Goal: Task Accomplishment & Management: Complete application form

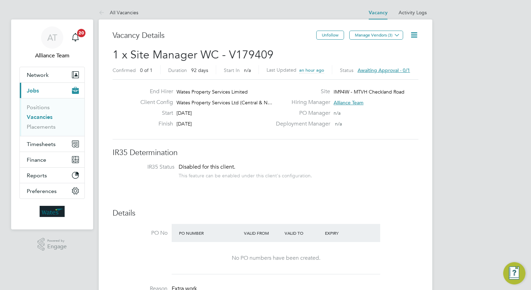
scroll to position [12, 108]
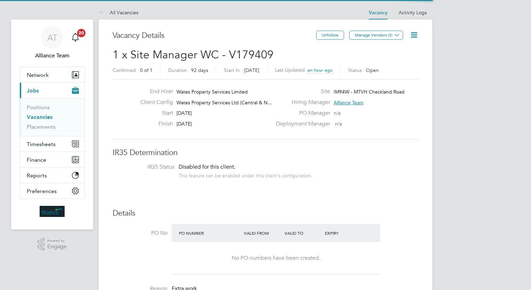
scroll to position [12, 108]
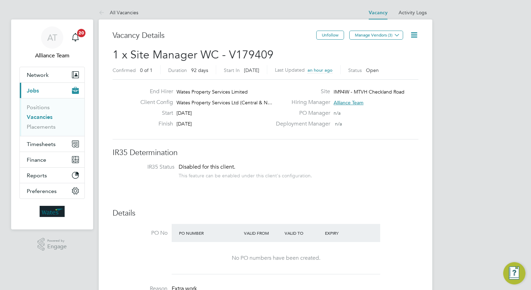
click at [415, 37] on icon at bounding box center [414, 35] width 9 height 9
click at [387, 76] on li "Followers" at bounding box center [397, 75] width 40 height 10
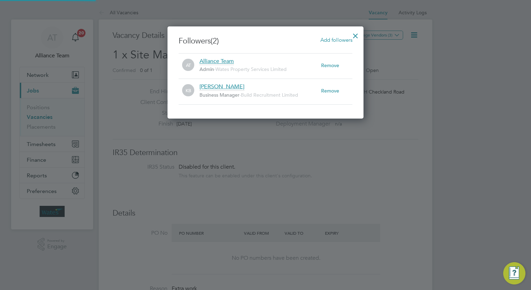
scroll to position [92, 196]
click at [327, 41] on span "Add followers" at bounding box center [337, 39] width 32 height 7
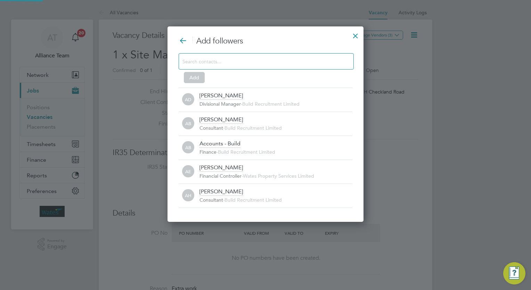
scroll to position [0, 0]
click at [283, 61] on input at bounding box center [260, 61] width 156 height 9
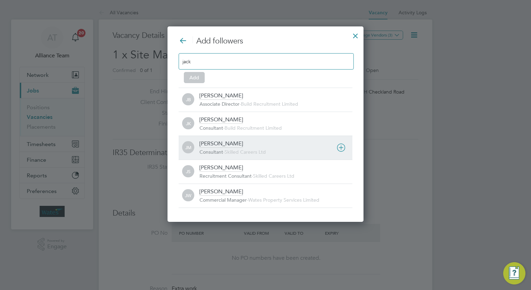
type input "jack"
click at [246, 145] on div "Jack McMurray Consultant - Skilled Careers Ltd" at bounding box center [276, 147] width 153 height 15
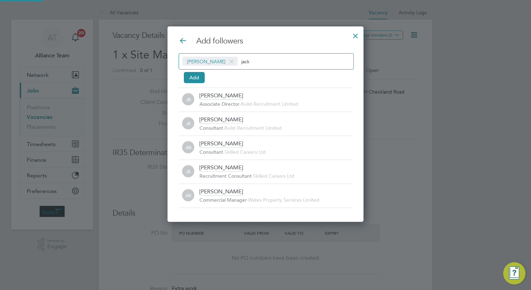
click at [263, 66] on div "Jack McMurray jack" at bounding box center [266, 61] width 175 height 16
type input "j"
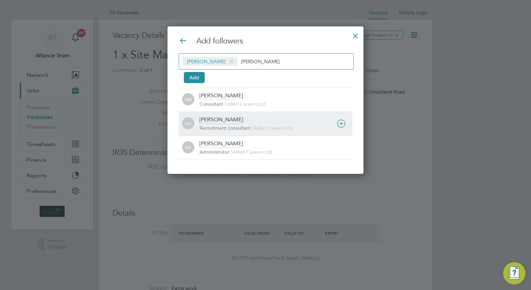
type input "holly"
click at [243, 121] on div "Holly Jones Recruitment consultant - Skilled Careers Ltd" at bounding box center [276, 123] width 153 height 15
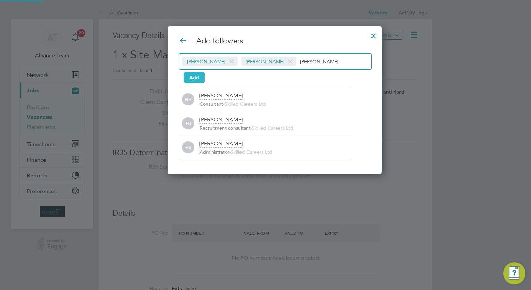
click at [198, 80] on button "Add" at bounding box center [194, 77] width 21 height 11
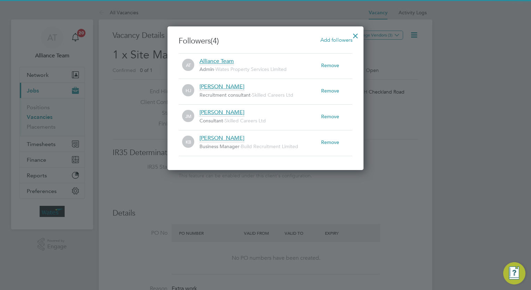
click at [354, 34] on div at bounding box center [355, 34] width 13 height 13
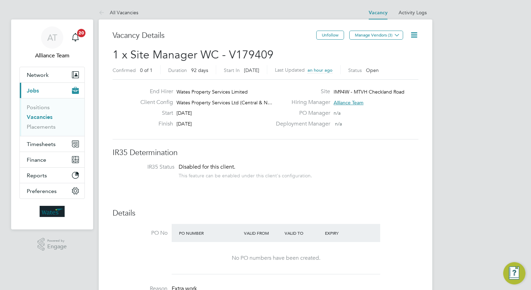
click at [49, 118] on link "Vacancies" at bounding box center [40, 117] width 26 height 7
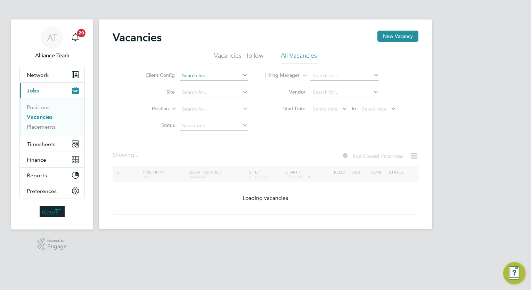
click at [209, 77] on input at bounding box center [214, 76] width 68 height 10
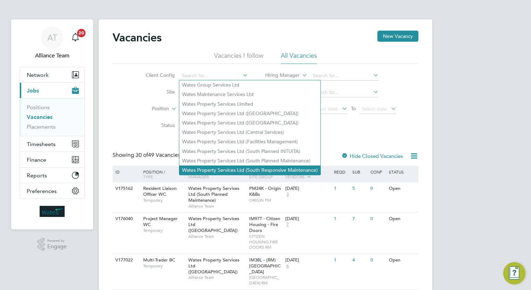
click at [297, 167] on li "Wates Property Services Ltd (South Responsive Maintenance)" at bounding box center [249, 169] width 141 height 9
type input "Wates Property Services Ltd (South Responsive Maintenance)"
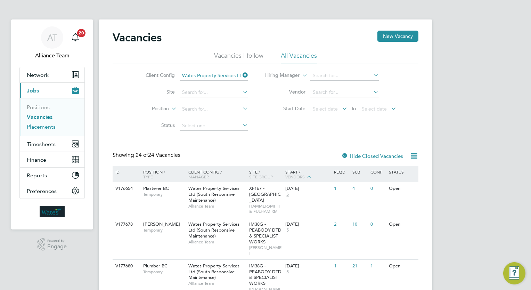
click at [38, 128] on link "Placements" at bounding box center [41, 126] width 29 height 7
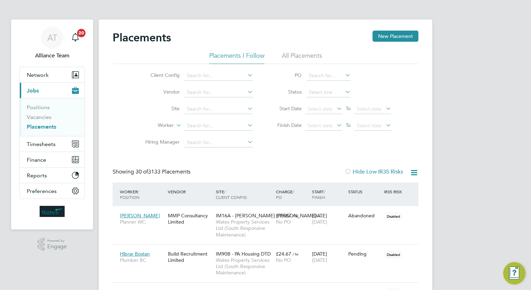
click at [207, 71] on li "Client Config" at bounding box center [196, 75] width 131 height 17
click at [218, 80] on input at bounding box center [219, 76] width 68 height 10
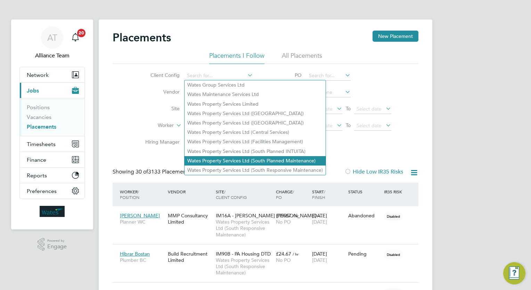
click at [271, 164] on li "Wates Property Services Ltd (South Planned Maintenance)" at bounding box center [255, 160] width 141 height 9
type input "Wates Property Services Ltd (South Planned Maintenance)"
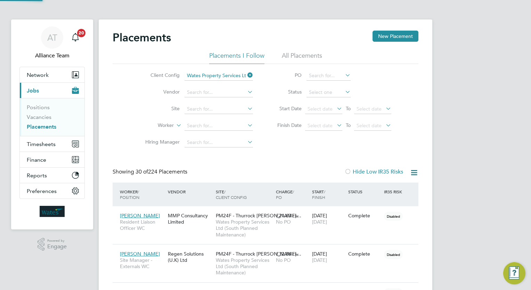
click at [246, 76] on icon at bounding box center [246, 75] width 0 height 10
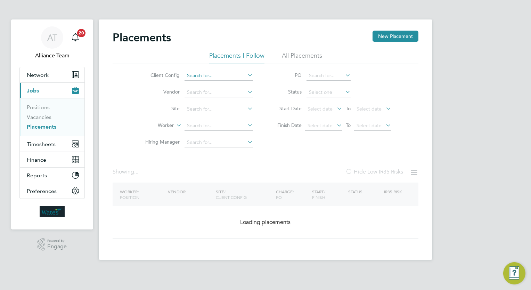
click at [226, 77] on input at bounding box center [219, 76] width 68 height 10
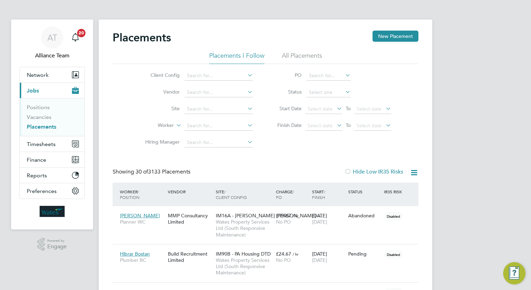
click at [276, 166] on li "Wates Property Services Ltd (South Responsive Maintenance)" at bounding box center [255, 169] width 141 height 9
type input "Wates Property Services Ltd (South Responsive Maintenance)"
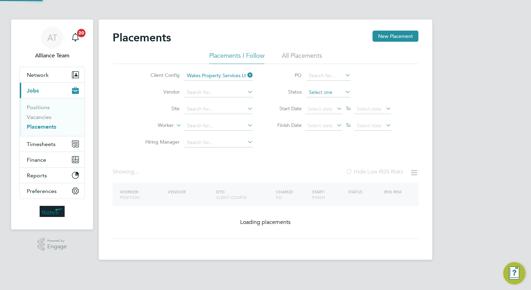
click at [318, 92] on input at bounding box center [329, 93] width 44 height 10
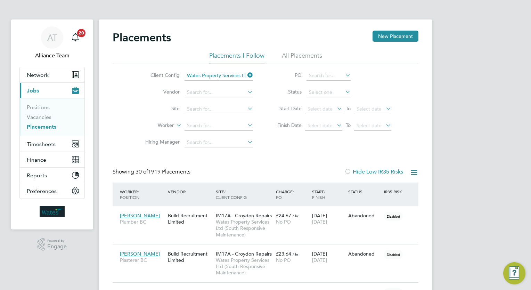
click at [318, 116] on li "Pending" at bounding box center [329, 119] width 44 height 9
type input "Pending"
click at [287, 148] on div "Client Config Wates Property Services Ltd (South Responsive Maintenance) Vendor…" at bounding box center [266, 107] width 306 height 87
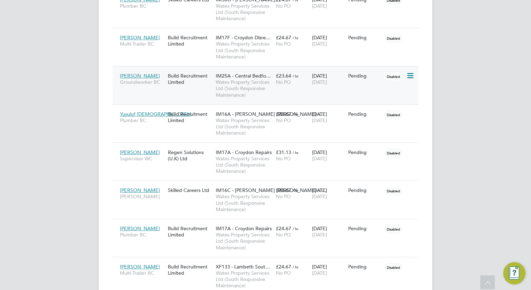
click at [412, 75] on icon at bounding box center [409, 76] width 7 height 8
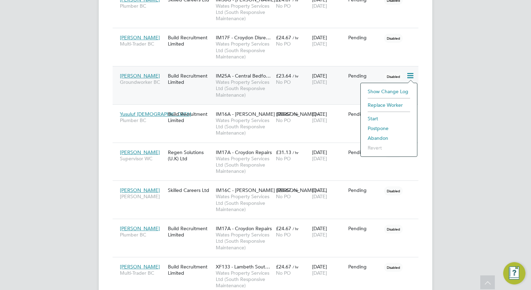
click at [380, 137] on li "Abandon" at bounding box center [388, 138] width 49 height 10
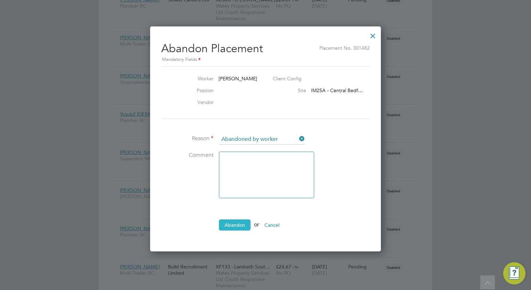
click at [230, 225] on button "Abandon" at bounding box center [235, 224] width 32 height 11
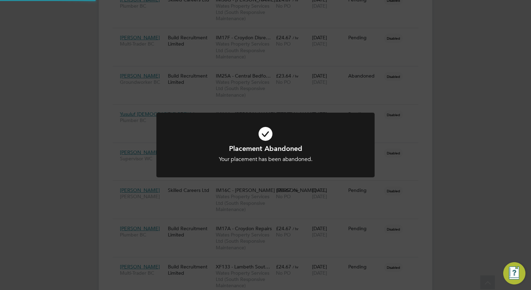
click at [18, 222] on div "Placement Abandoned Your placement has been abandoned. Cancel Okay" at bounding box center [265, 145] width 531 height 290
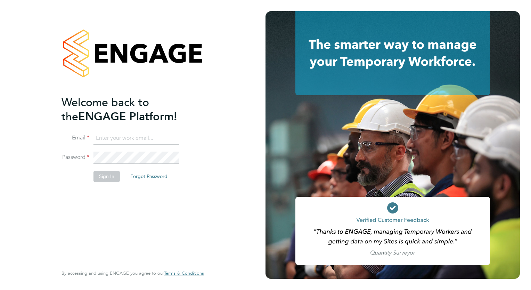
type input "Megan.Sheppard@alliancemsp.co.uk"
click at [105, 175] on button "Sign In" at bounding box center [107, 176] width 26 height 11
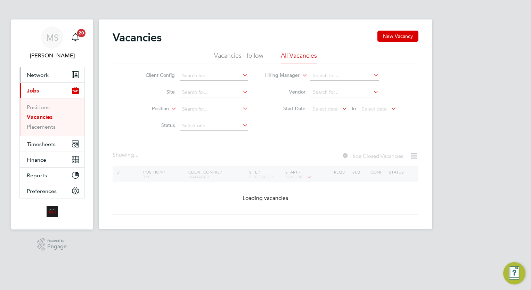
click at [45, 76] on span "Network" at bounding box center [38, 75] width 22 height 7
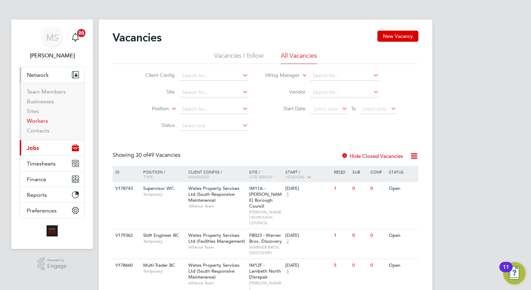
click at [43, 121] on link "Workers" at bounding box center [37, 120] width 21 height 7
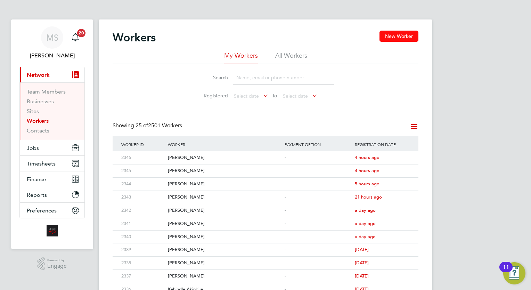
click at [415, 40] on button "New Worker" at bounding box center [399, 36] width 39 height 11
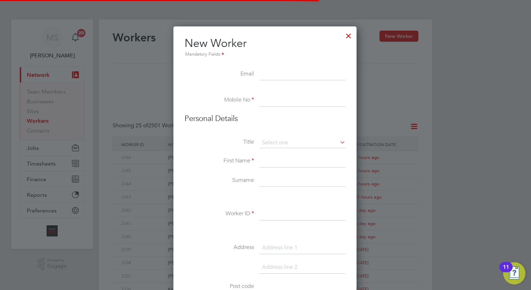
scroll to position [589, 184]
click at [273, 76] on input at bounding box center [303, 74] width 86 height 13
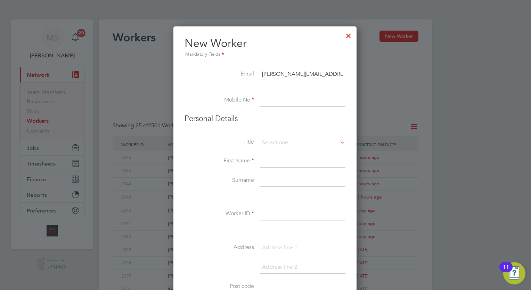
click at [280, 73] on input "Darius.williams@hotmail.co.uk" at bounding box center [303, 74] width 86 height 13
type input "Dariuswilliams@hotmail.co.uk"
click at [281, 95] on input at bounding box center [303, 100] width 86 height 13
paste input "07367181340"
type input "07367181340"
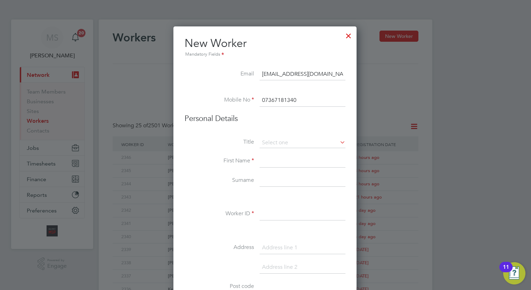
click at [265, 74] on input "Dariuswilliams@hotmail.co.uk" at bounding box center [303, 74] width 86 height 13
type input "dariuswilliams@hotmail.co.uk"
click at [292, 143] on input at bounding box center [303, 143] width 86 height 10
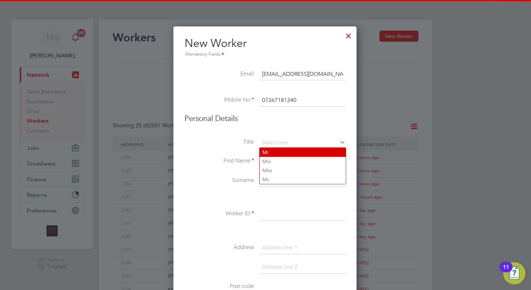
click at [292, 155] on li "Mr" at bounding box center [303, 152] width 86 height 9
type input "Mr"
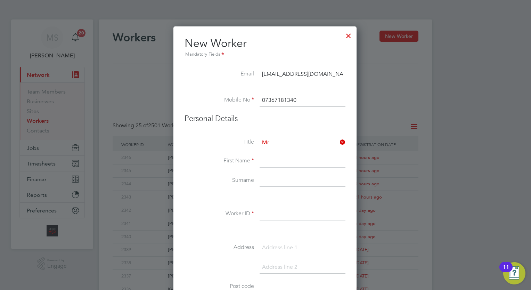
click at [283, 163] on input at bounding box center [303, 161] width 86 height 13
type input "Darius"
type input "E"
type input "Williams"
click at [268, 213] on input at bounding box center [303, 214] width 86 height 13
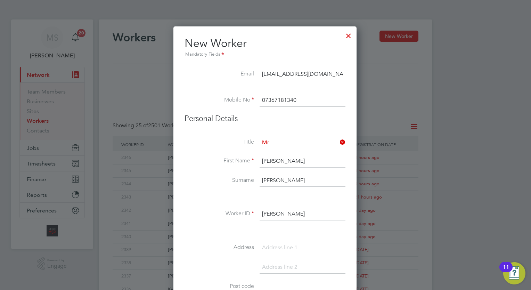
type input "Darius"
click at [209, 194] on li at bounding box center [265, 197] width 161 height 7
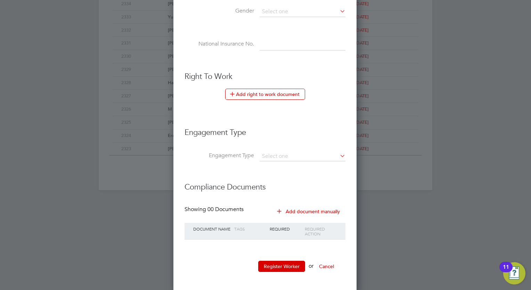
scroll to position [325, 0]
click at [286, 156] on input at bounding box center [303, 156] width 86 height 10
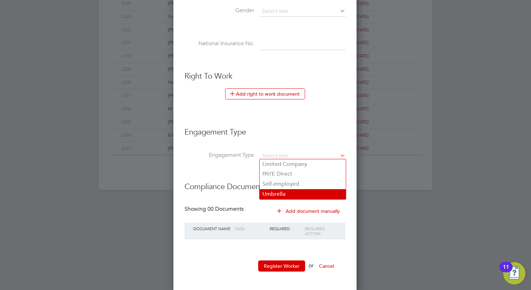
click at [291, 195] on li "Umbrella" at bounding box center [303, 194] width 86 height 10
type input "Umbrella"
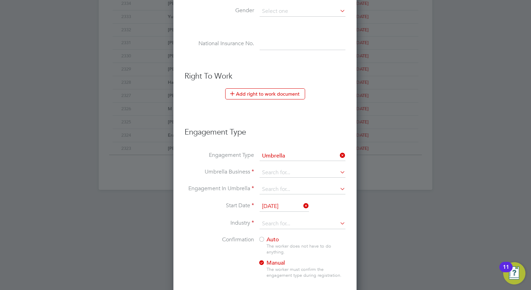
scroll to position [717, 184]
click at [280, 170] on input at bounding box center [303, 173] width 86 height 10
click at [307, 184] on li "Omni a Outsourcing Limited" at bounding box center [303, 181] width 86 height 10
type input "Omnia Outsourcing Limited"
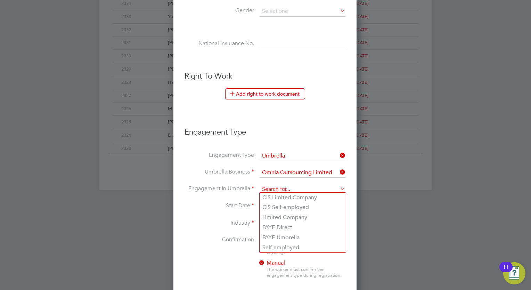
click at [298, 187] on input at bounding box center [303, 190] width 86 height 10
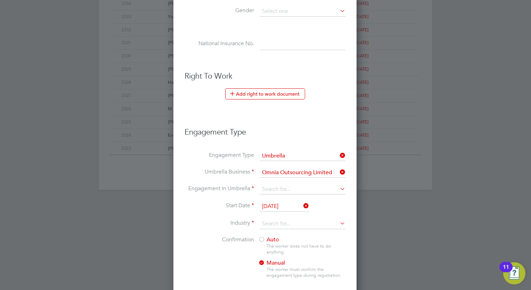
click at [302, 240] on li "PAYE Umbrella" at bounding box center [303, 238] width 86 height 10
type input "PAYE Umbrella"
click at [217, 237] on label "Confirmation" at bounding box center [220, 239] width 70 height 7
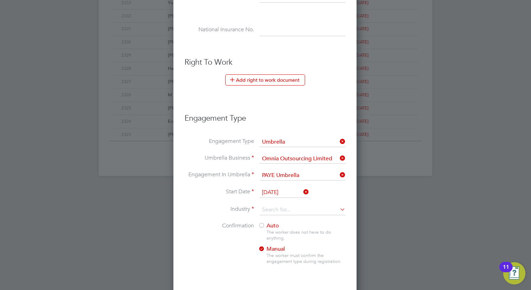
scroll to position [381, 0]
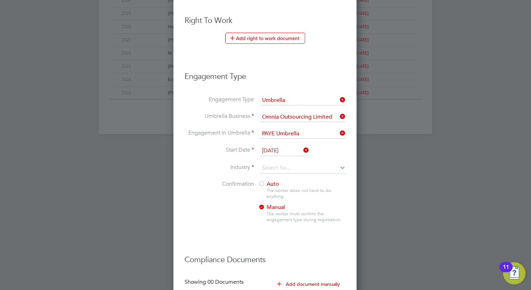
click at [275, 151] on input "28 Aug 2025" at bounding box center [284, 151] width 49 height 10
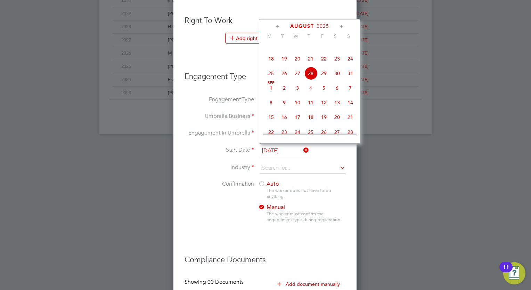
click at [271, 95] on span "Sep 1" at bounding box center [271, 87] width 13 height 13
type input "01 Sep 2025"
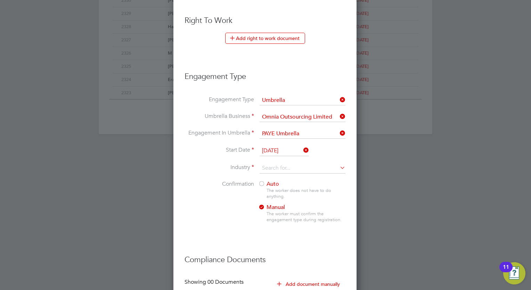
click at [266, 181] on span "Auto" at bounding box center [268, 183] width 21 height 7
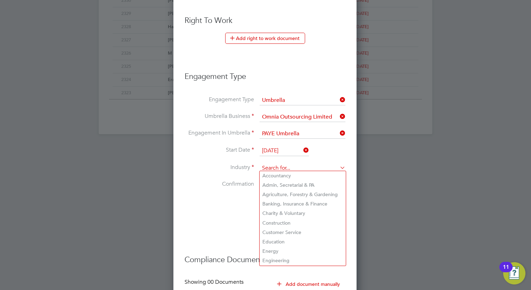
click at [271, 165] on input at bounding box center [303, 168] width 86 height 10
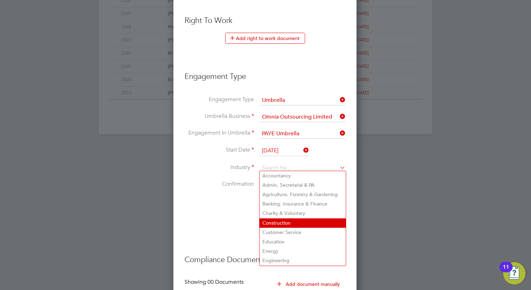
click at [289, 222] on li "Construction" at bounding box center [303, 222] width 86 height 9
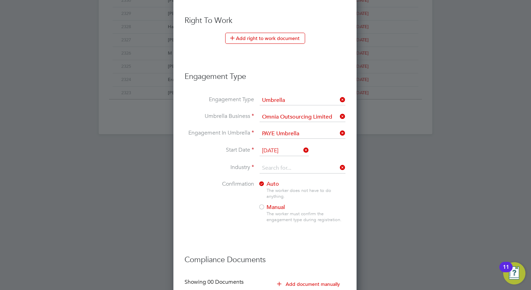
type input "Construction"
click at [210, 218] on li "Confirmation Auto The worker does not have to do anything. Manual The worker mu…" at bounding box center [265, 207] width 161 height 54
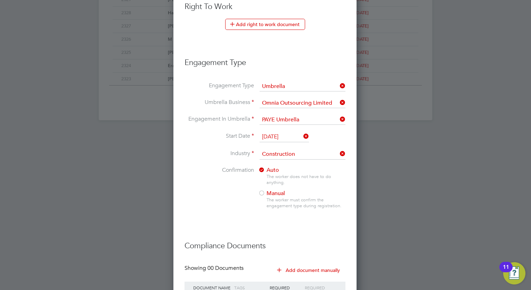
scroll to position [453, 0]
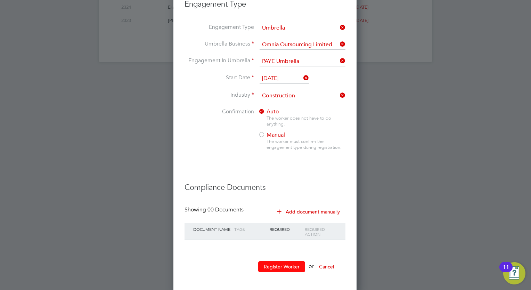
click at [278, 265] on button "Register Worker" at bounding box center [281, 266] width 47 height 11
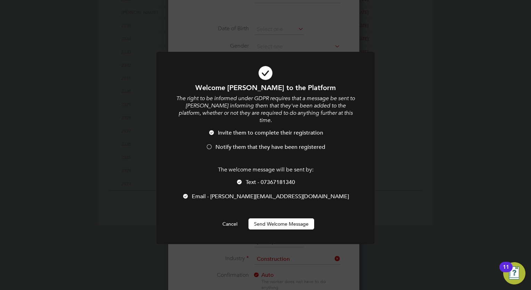
scroll to position [717, 184]
click at [265, 144] on li "Notify them that they have been registered" at bounding box center [265, 151] width 181 height 14
click at [291, 222] on button "Send Welcome Message" at bounding box center [282, 223] width 66 height 11
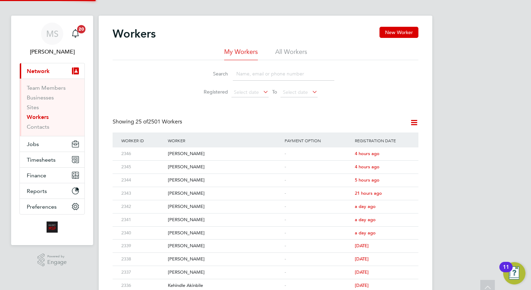
scroll to position [0, 0]
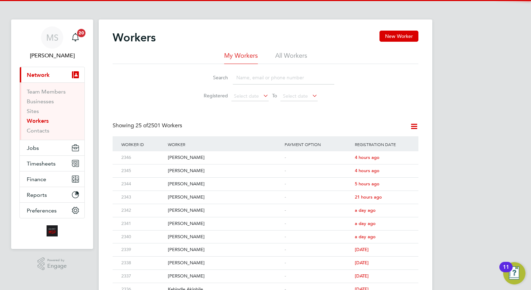
click at [463, 130] on div "MS Megan Sheppard Notifications 20 Applications: Current page: Network Team Mem…" at bounding box center [265, 263] width 531 height 526
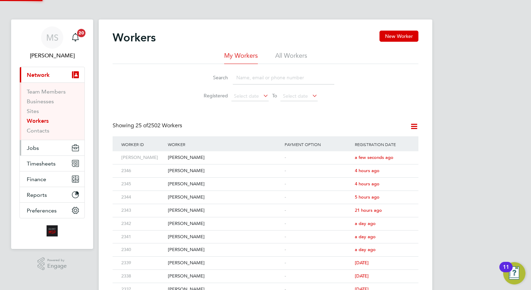
click at [49, 147] on button "Jobs" at bounding box center [52, 147] width 65 height 15
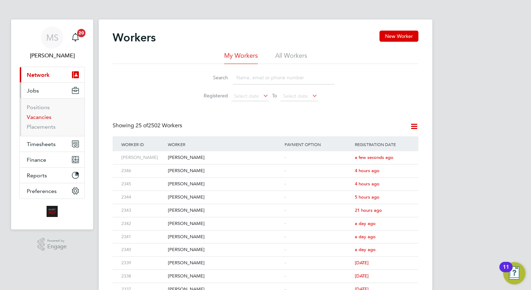
click at [33, 120] on link "Vacancies" at bounding box center [39, 117] width 25 height 7
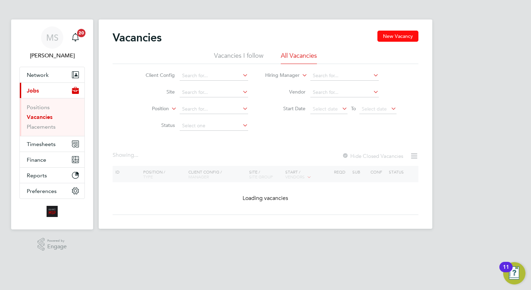
click at [396, 36] on button "New Vacancy" at bounding box center [398, 36] width 41 height 11
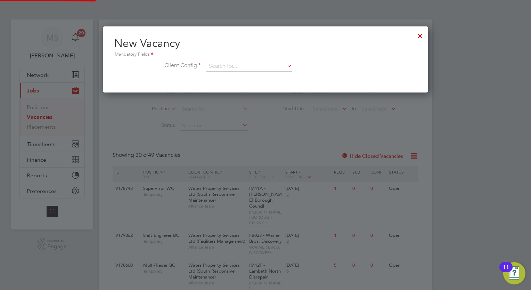
scroll to position [66, 326]
click at [266, 66] on input at bounding box center [249, 66] width 86 height 10
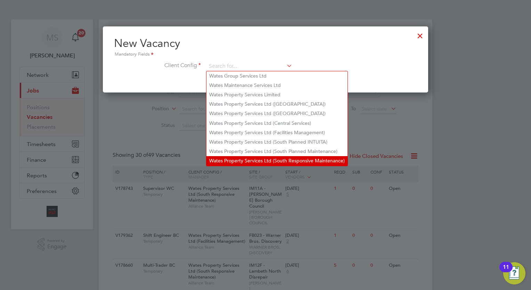
click at [307, 158] on li "Wates Property Services Ltd (South Responsive Maintenance)" at bounding box center [276, 160] width 141 height 9
type input "Wates Property Services Ltd (South Responsive Maintenance)"
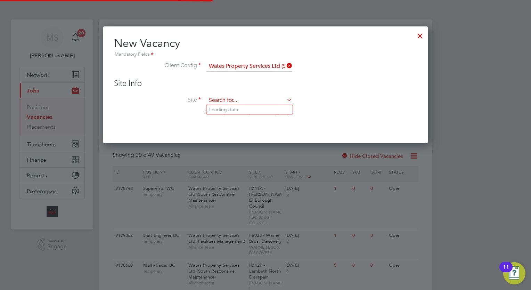
click at [235, 100] on input at bounding box center [249, 100] width 86 height 10
click at [242, 111] on li "IM15D - Ealing DTD" at bounding box center [249, 109] width 86 height 9
type input "IM15D - Ealing DTD"
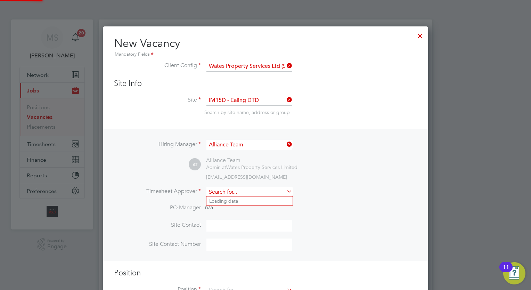
click at [235, 194] on input at bounding box center [249, 192] width 86 height 10
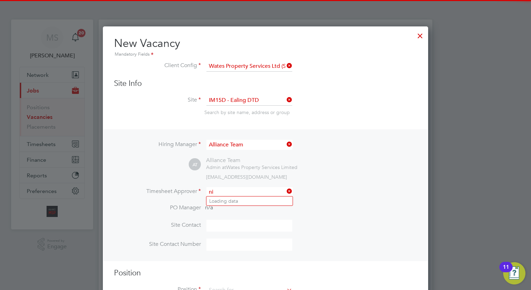
type input "n"
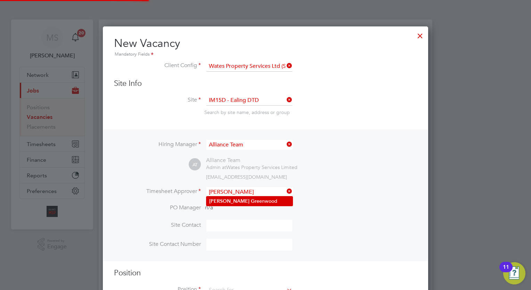
click at [243, 201] on li "Mick Gre enwood" at bounding box center [249, 200] width 86 height 9
type input "Mick Greenwood"
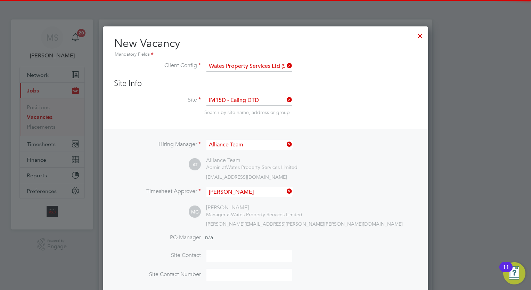
scroll to position [319, 326]
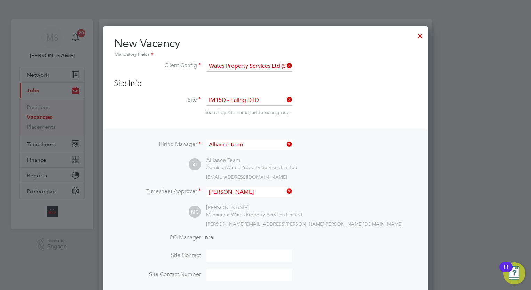
click at [342, 209] on div "MG Mick Greenwood Manager at Wates Property Services Limited mick.greenwood@wat…" at bounding box center [303, 215] width 228 height 23
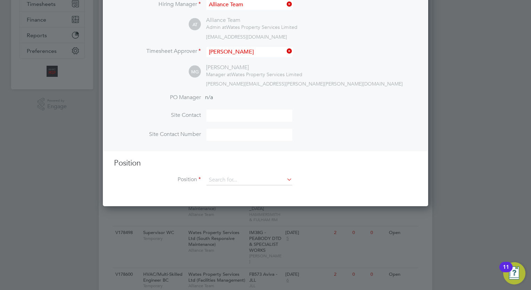
scroll to position [153, 0]
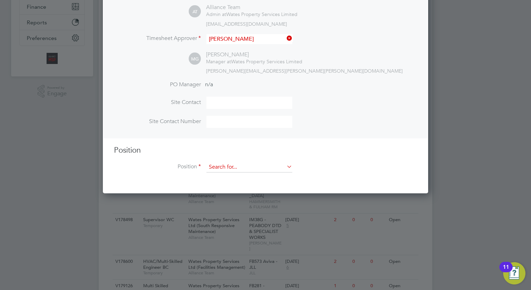
click at [245, 166] on input at bounding box center [249, 167] width 86 height 10
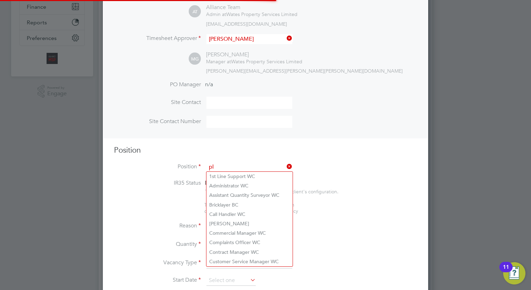
scroll to position [998, 326]
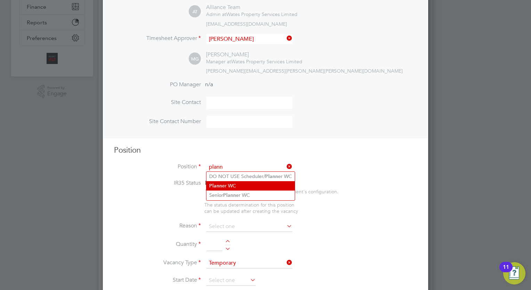
click at [242, 183] on li "Plann er WC" at bounding box center [250, 185] width 88 height 9
type input "Planner WC"
type textarea "Planner"
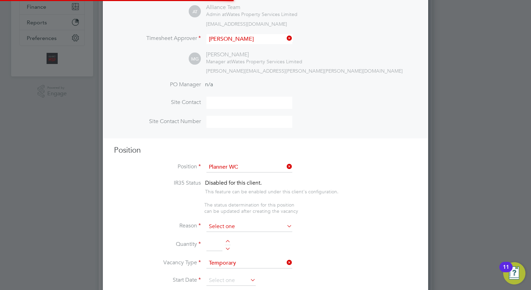
scroll to position [21, 36]
click at [241, 222] on input at bounding box center [249, 226] width 86 height 10
click at [239, 289] on li "Vacant Role" at bounding box center [249, 289] width 86 height 9
type input "Vacant Role"
click at [345, 237] on li "Reason Vacant Role" at bounding box center [265, 229] width 303 height 17
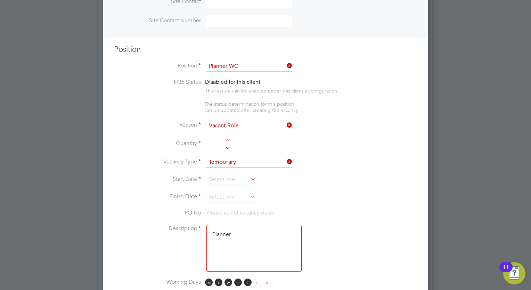
scroll to position [292, 0]
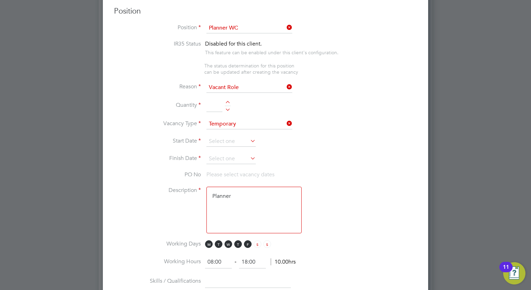
click at [230, 101] on div at bounding box center [228, 103] width 6 height 5
type input "1"
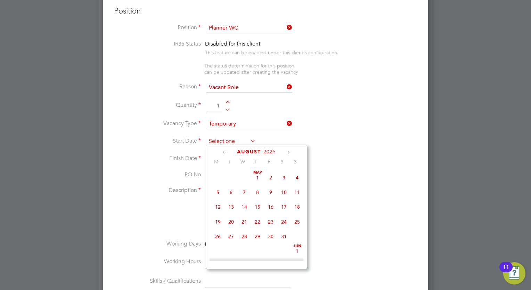
click at [230, 141] on input at bounding box center [230, 141] width 49 height 10
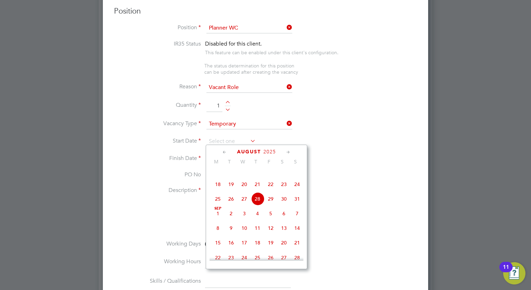
click at [217, 220] on span "Sep 1" at bounding box center [217, 213] width 13 height 13
type input "01 Sep 2025"
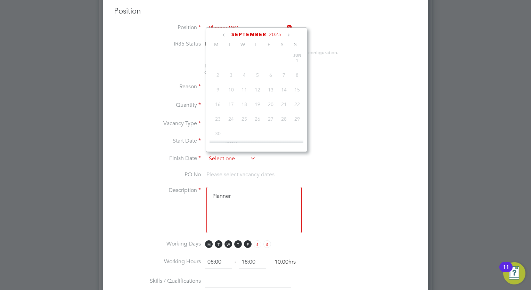
click at [231, 154] on input at bounding box center [230, 159] width 49 height 10
click at [288, 38] on icon at bounding box center [288, 35] width 7 height 8
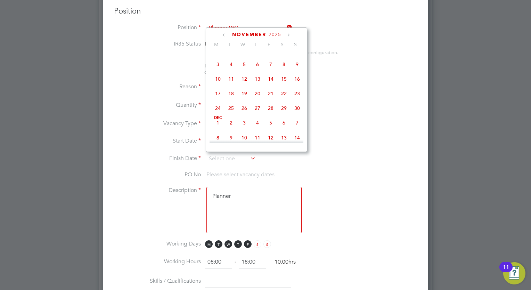
scroll to position [468, 0]
click at [214, 54] on span "Dec 1" at bounding box center [217, 47] width 13 height 13
type input "01 Dec 2025"
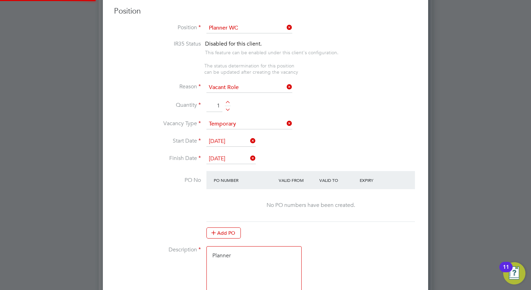
click at [323, 112] on li "Quantity 1" at bounding box center [265, 109] width 303 height 19
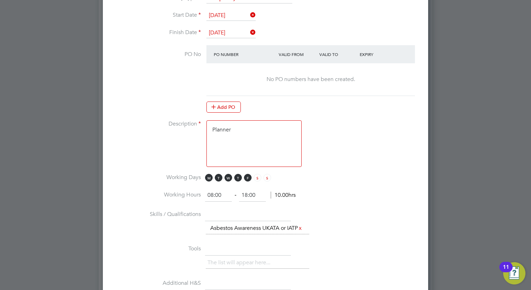
scroll to position [445, 0]
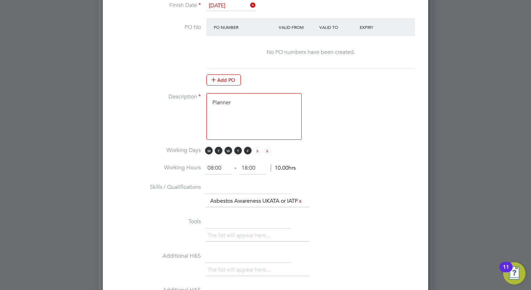
click at [248, 104] on textarea "Planner" at bounding box center [253, 116] width 95 height 47
click at [220, 124] on textarea "Planner Client Supplied 11% Reffered by MIck greenwood" at bounding box center [253, 116] width 95 height 47
type textarea "Planner Client Supplied 11% Referred by MIck greenwood"
click at [375, 181] on li "Skills / Qualifications The list will appear here... Asbestos Awareness UKATA o…" at bounding box center [265, 198] width 303 height 34
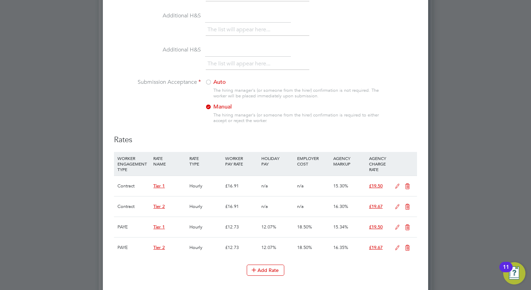
scroll to position [751, 0]
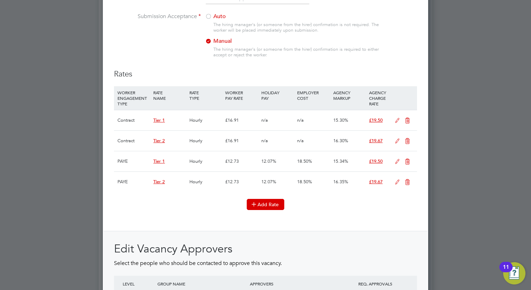
click at [278, 205] on button "Add Rate" at bounding box center [266, 204] width 38 height 11
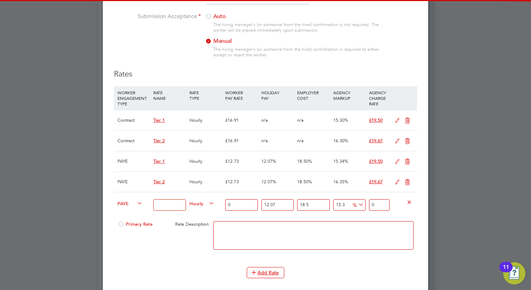
click at [165, 206] on input at bounding box center [169, 204] width 32 height 11
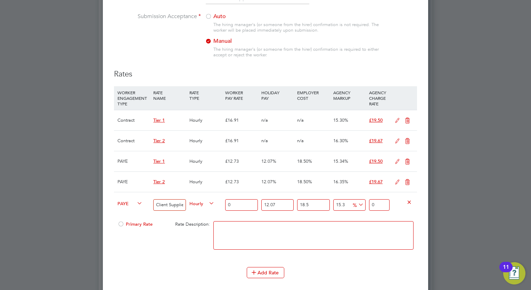
type input "Megan Grace Sheppard"
type input "07950772834"
click at [124, 203] on span "PAYE" at bounding box center [129, 203] width 25 height 8
drag, startPoint x: 130, startPoint y: 222, endPoint x: 130, endPoint y: 200, distance: 22.9
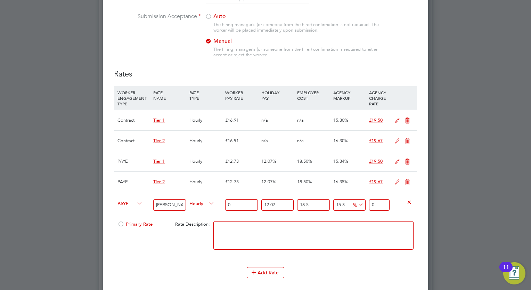
click at [129, 201] on div "PAYE" at bounding box center [134, 204] width 36 height 24
click at [126, 205] on span "PAYE" at bounding box center [129, 203] width 25 height 8
click at [132, 212] on li "Contract" at bounding box center [129, 213] width 28 height 9
click at [242, 207] on input "0" at bounding box center [241, 204] width 32 height 11
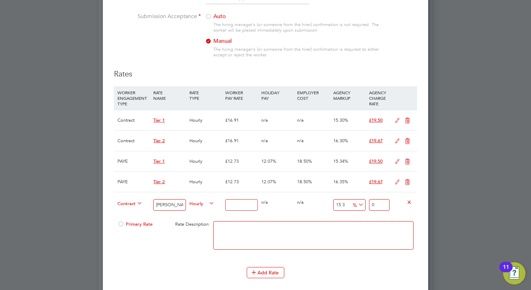
type input "1"
type input "1.153"
type input "11"
type input "12.683"
type input "11"
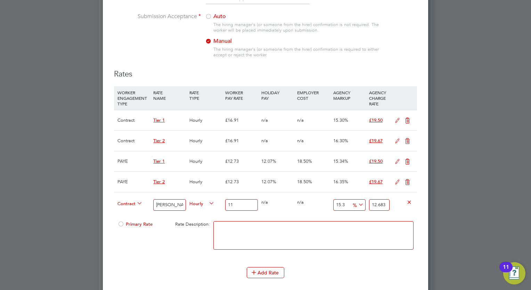
click at [181, 208] on input "Megan Grace Sheppard" at bounding box center [169, 204] width 32 height 11
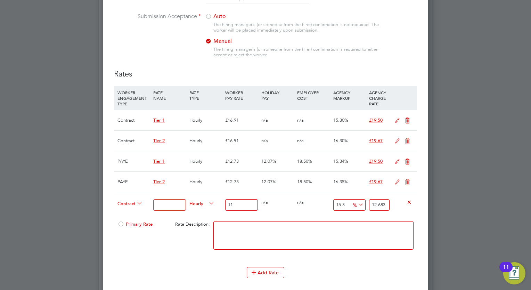
scroll to position [0, 0]
type input "Client Supplied"
click at [261, 234] on textarea at bounding box center [313, 235] width 200 height 29
drag, startPoint x: 335, startPoint y: 208, endPoint x: 375, endPoint y: 212, distance: 40.5
click at [375, 212] on div "Contract Client Supplied Hourly 11 0 n/a 0 n/a 15.3 1.683 % 12.683" at bounding box center [265, 205] width 303 height 26
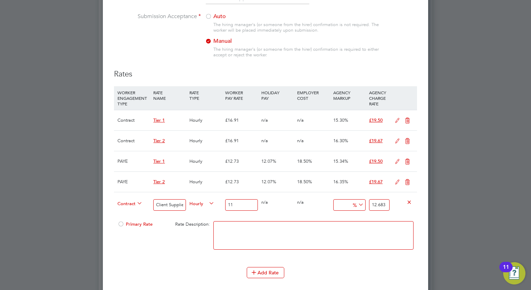
type input "1"
type input "11.11"
type input "11"
type input "12.21"
type input "11"
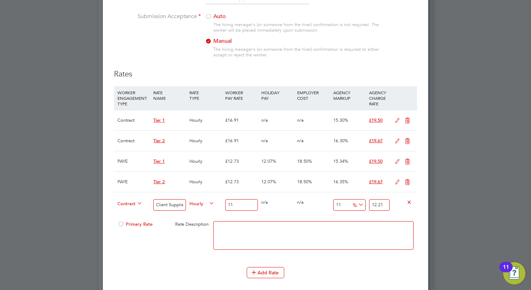
click at [130, 226] on span "Primary Rate" at bounding box center [134, 224] width 35 height 6
click at [151, 254] on div "Primary Rate Rate Description:" at bounding box center [265, 239] width 303 height 42
click at [251, 210] on input "11" at bounding box center [241, 204] width 32 height 11
type input "1"
type input "1.11"
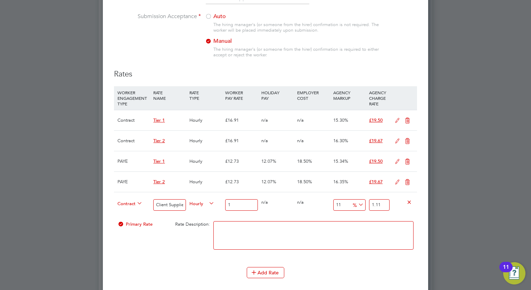
type input "16"
type input "17.76"
type input "16.9"
type input "18.759"
type input "16.91"
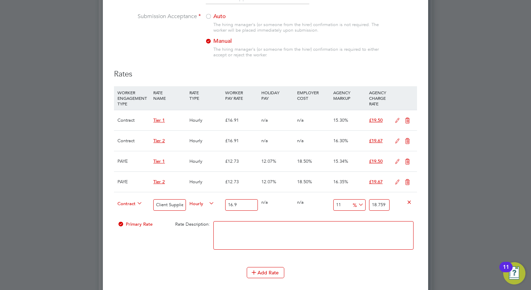
type input "18.7701"
type input "16.91"
click at [408, 185] on icon at bounding box center [407, 182] width 9 height 6
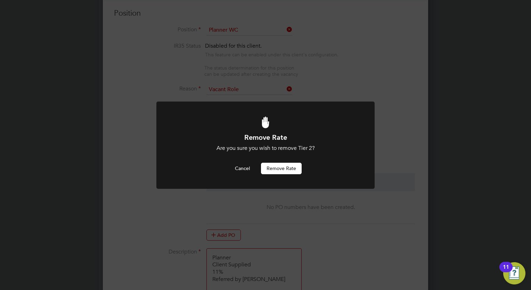
click at [287, 171] on button "Remove rate" at bounding box center [281, 168] width 41 height 11
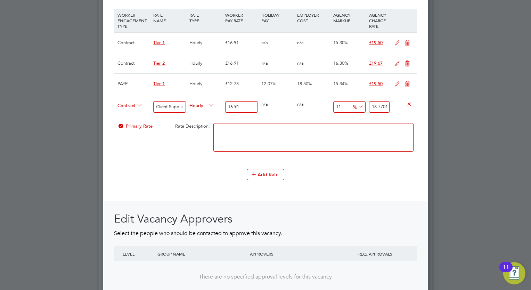
scroll to position [860, 0]
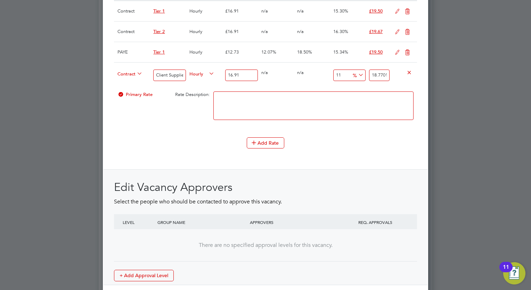
click at [403, 54] on icon at bounding box center [407, 53] width 9 height 6
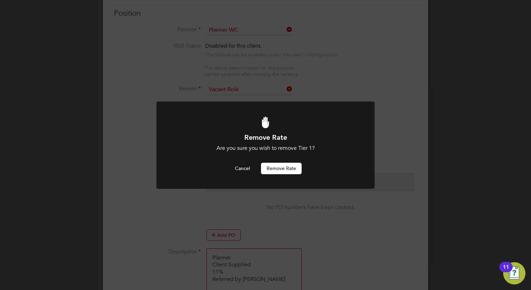
scroll to position [0, 0]
click at [284, 165] on button "Remove rate" at bounding box center [281, 168] width 41 height 11
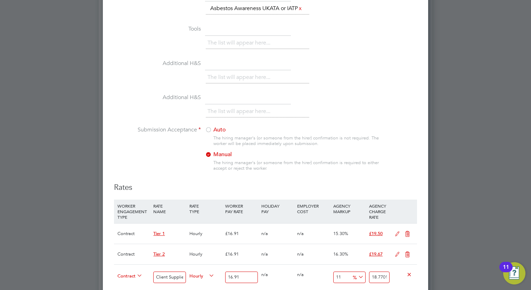
click at [406, 254] on icon at bounding box center [407, 255] width 9 height 6
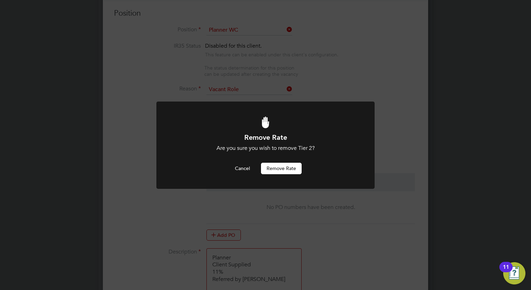
click at [292, 169] on button "Remove rate" at bounding box center [281, 168] width 41 height 11
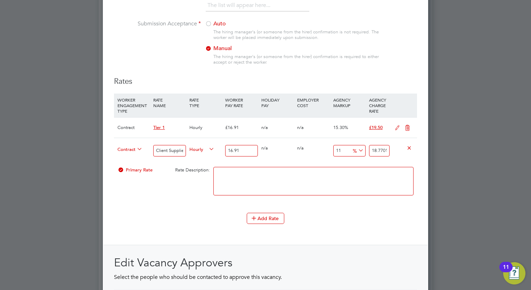
scroll to position [749, 0]
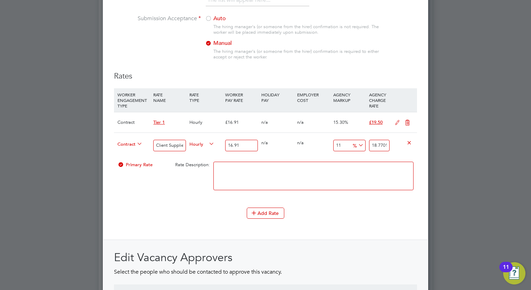
click at [409, 124] on icon at bounding box center [407, 123] width 9 height 6
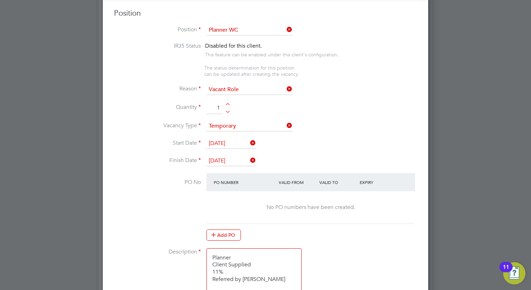
scroll to position [0, 0]
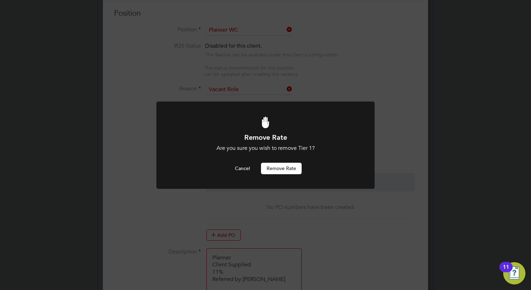
click at [278, 167] on button "Remove rate" at bounding box center [281, 168] width 41 height 11
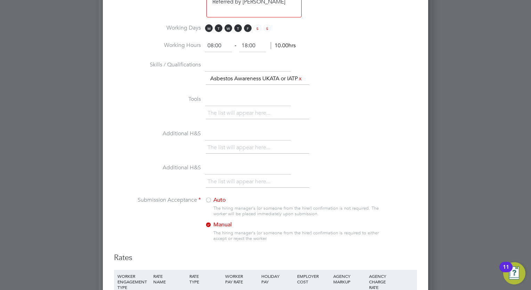
scroll to position [568, 0]
click at [208, 202] on div at bounding box center [208, 199] width 7 height 7
click at [381, 145] on div "The list will appear here..." at bounding box center [311, 148] width 211 height 14
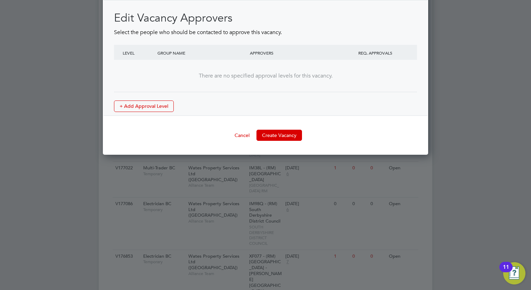
scroll to position [970, 0]
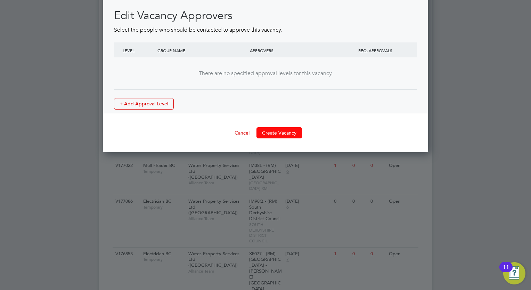
click at [287, 134] on button "Create Vacancy" at bounding box center [280, 132] width 46 height 11
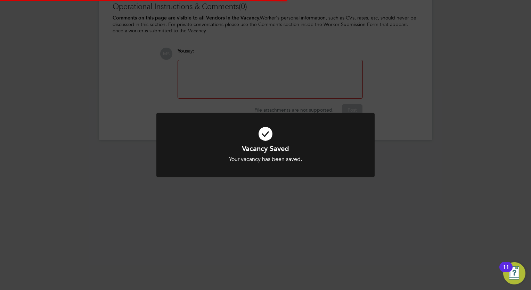
scroll to position [11, 137]
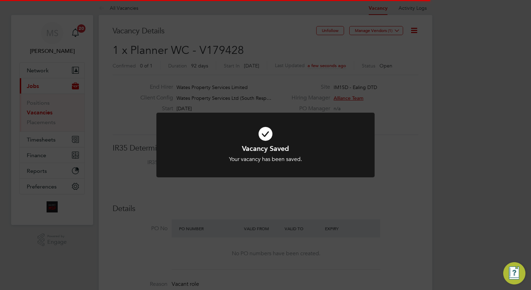
click at [443, 116] on div "Vacancy Saved Your vacancy has been saved. Cancel Okay" at bounding box center [265, 145] width 531 height 290
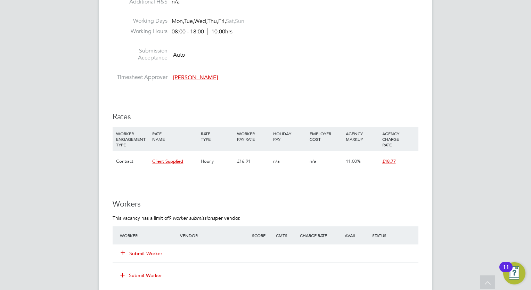
click at [153, 253] on button "Submit Worker" at bounding box center [142, 253] width 42 height 7
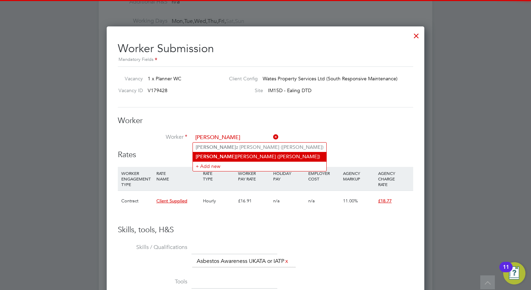
click at [239, 155] on li "Darius Williams (Darius)" at bounding box center [259, 156] width 133 height 9
type input "Darius Williams (Darius)"
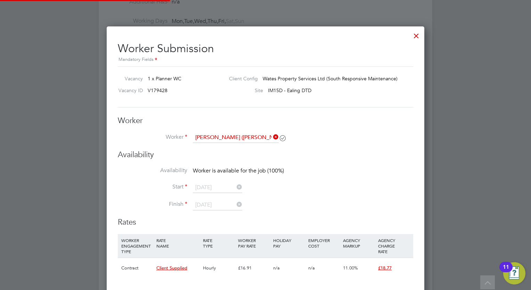
click at [336, 157] on h3 "Availability" at bounding box center [265, 155] width 295 height 10
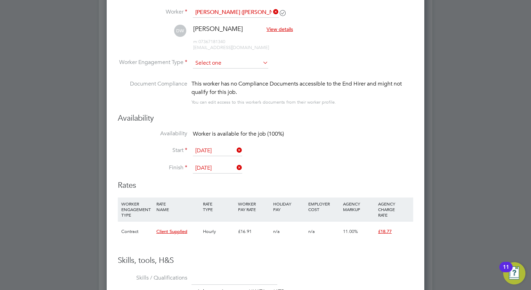
click at [228, 65] on input at bounding box center [230, 63] width 75 height 10
click at [228, 68] on li "Contract" at bounding box center [231, 71] width 76 height 9
type input "Contract"
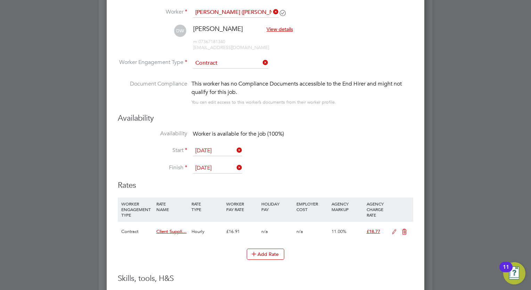
click at [310, 146] on li "Start 01 Sep 2025" at bounding box center [265, 154] width 295 height 17
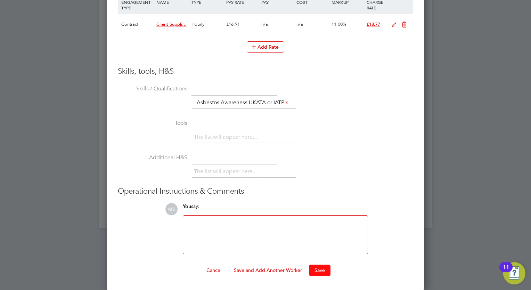
click at [320, 272] on button "Save" at bounding box center [320, 270] width 22 height 11
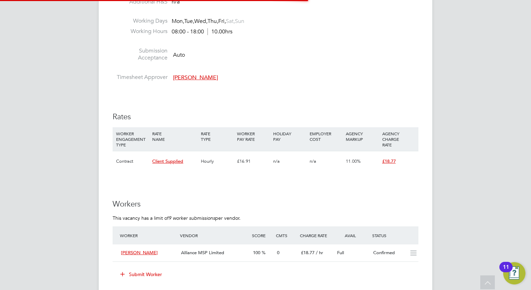
click at [427, 246] on div "Vacancy Details Unfollow Manage Vendors (1) 1 x Planner WC - V179428 Confirmed …" at bounding box center [266, 111] width 334 height 907
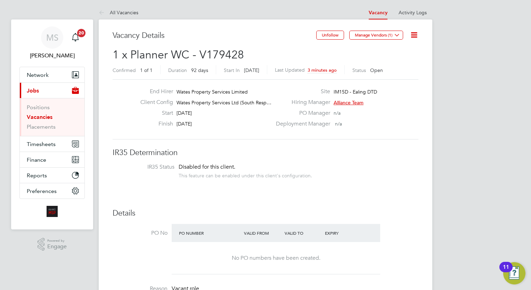
click at [417, 39] on icon at bounding box center [414, 35] width 9 height 9
click at [395, 59] on li "Update Status" at bounding box center [397, 61] width 40 height 10
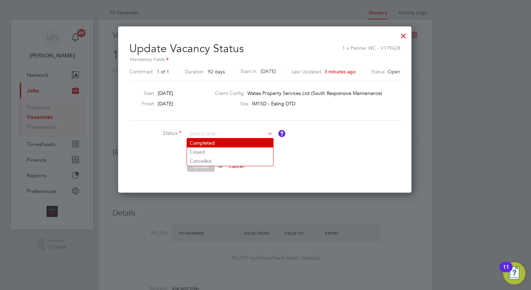
click at [209, 139] on li "Completed" at bounding box center [230, 142] width 86 height 9
type input "Completed"
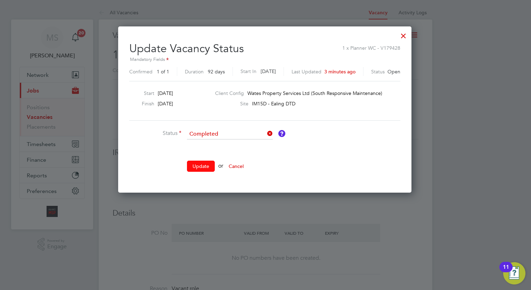
click at [203, 165] on button "Update" at bounding box center [201, 166] width 28 height 11
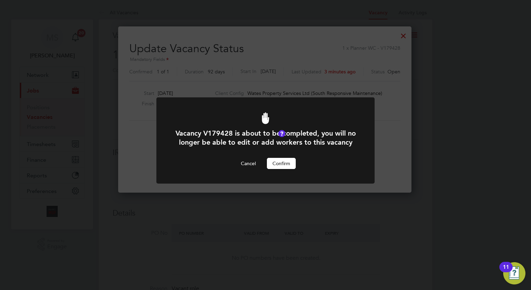
click at [277, 169] on button "Confirm" at bounding box center [281, 163] width 29 height 11
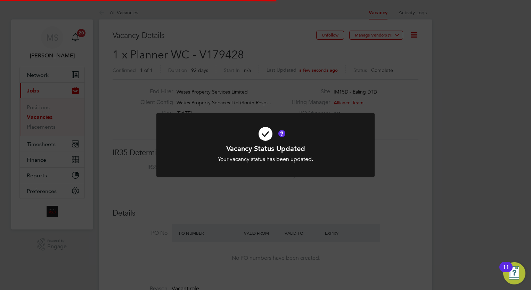
scroll to position [21, 49]
click at [462, 127] on div "Vacancy Status Updated Your vacancy status has been updated. Cancel Okay" at bounding box center [265, 145] width 531 height 290
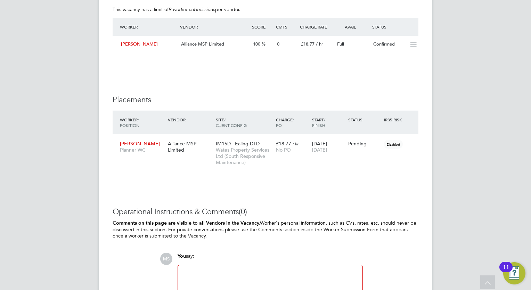
scroll to position [556, 0]
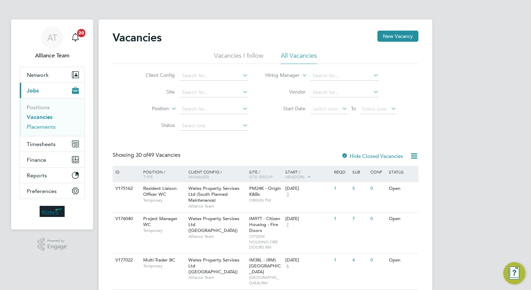
click at [50, 126] on link "Placements" at bounding box center [41, 126] width 29 height 7
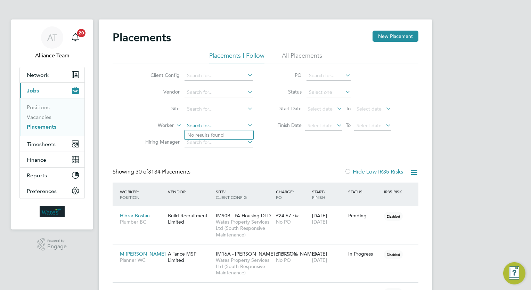
click at [212, 126] on input at bounding box center [219, 126] width 68 height 10
type input "richard sp"
click at [57, 138] on button "Timesheets" at bounding box center [52, 143] width 65 height 15
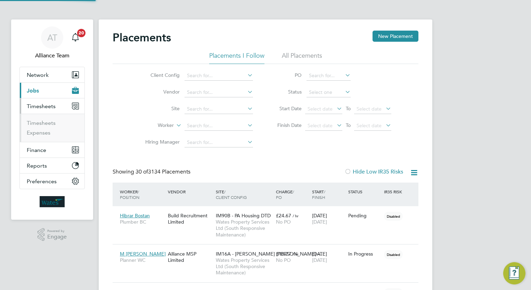
click at [44, 112] on button "Timesheets" at bounding box center [52, 105] width 65 height 15
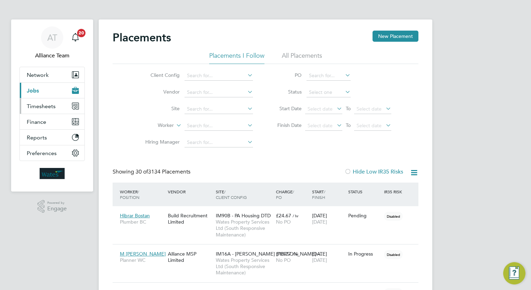
click at [40, 105] on span "Timesheets" at bounding box center [41, 106] width 29 height 7
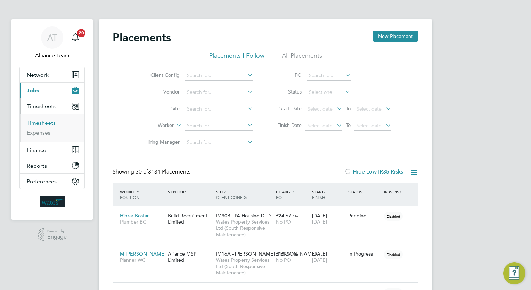
click at [41, 122] on link "Timesheets" at bounding box center [41, 123] width 29 height 7
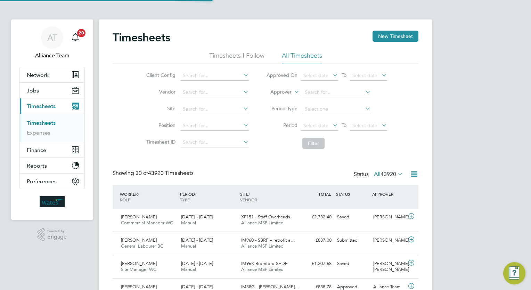
click at [277, 95] on label "Approver" at bounding box center [275, 92] width 31 height 7
click at [275, 98] on li "Worker" at bounding box center [275, 100] width 34 height 9
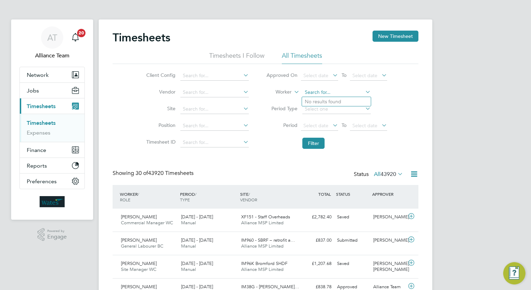
click at [328, 89] on input at bounding box center [336, 93] width 68 height 10
click at [347, 101] on b "Span" at bounding box center [352, 102] width 11 height 6
type input "[PERSON_NAME]"
click at [323, 144] on button "Filter" at bounding box center [313, 143] width 22 height 11
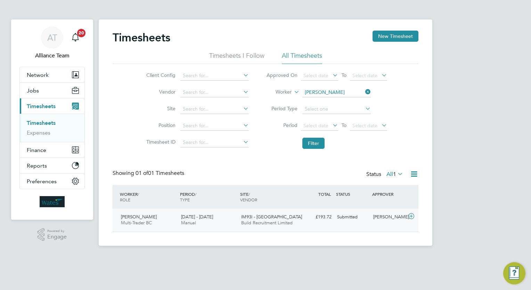
click at [346, 214] on div "Submitted" at bounding box center [352, 216] width 36 height 11
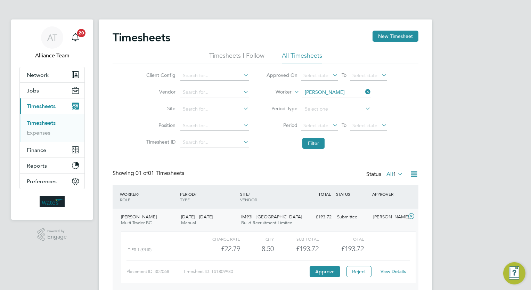
click at [388, 272] on link "View Details" at bounding box center [393, 271] width 25 height 6
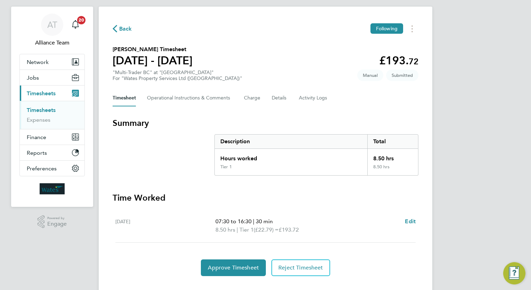
scroll to position [12, 0]
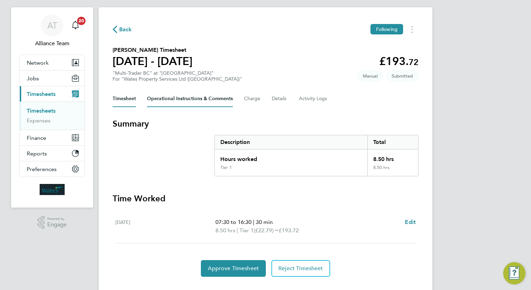
click at [202, 99] on Comments-tab "Operational Instructions & Comments" at bounding box center [190, 98] width 86 height 17
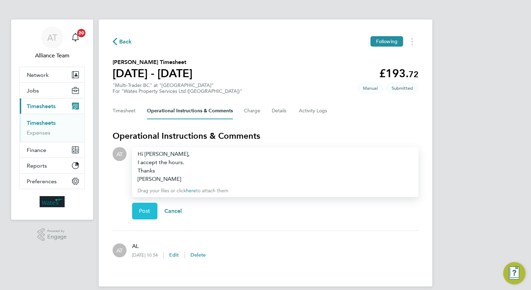
click at [147, 212] on span "Post" at bounding box center [144, 211] width 11 height 7
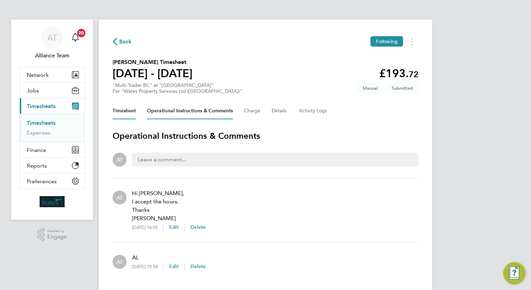
click at [133, 106] on button "Timesheet" at bounding box center [124, 111] width 23 height 17
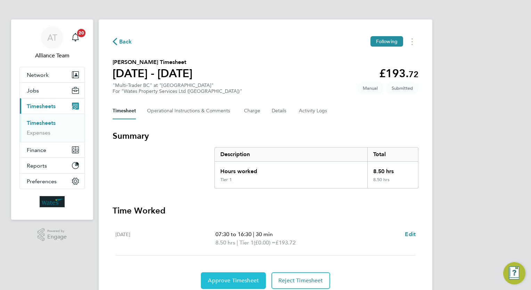
click at [233, 281] on span "Approve Timesheet" at bounding box center [233, 280] width 51 height 7
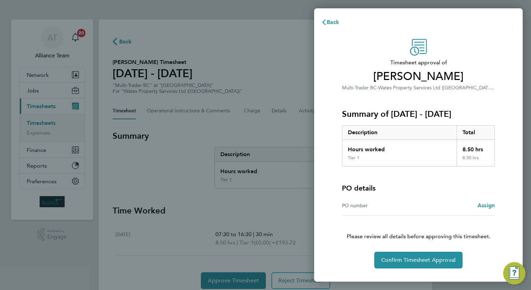
click at [396, 251] on div "Timesheet approval of [PERSON_NAME] Multi-Trader BC · Wates Property Services L…" at bounding box center [419, 153] width 170 height 229
click at [402, 254] on button "Confirm Timesheet Approval" at bounding box center [418, 260] width 88 height 17
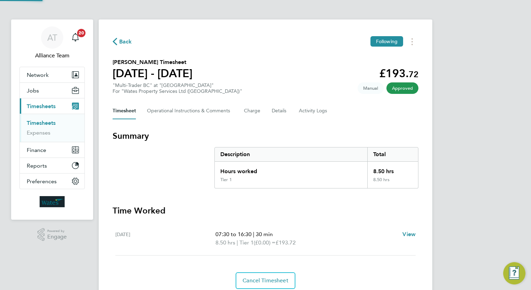
click at [235, 63] on section "[PERSON_NAME] Timesheet [DATE] - [DATE] £193. 72 "Multi-Trader BC" at "IM93I - …" at bounding box center [266, 76] width 306 height 36
click at [49, 93] on button "Jobs" at bounding box center [52, 90] width 65 height 15
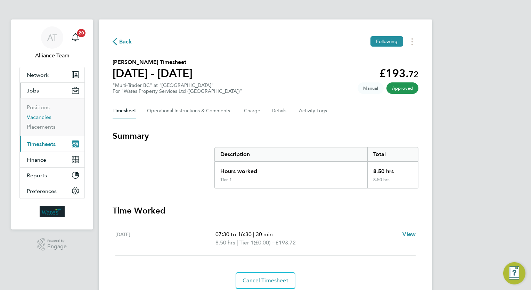
click at [44, 116] on link "Vacancies" at bounding box center [39, 117] width 25 height 7
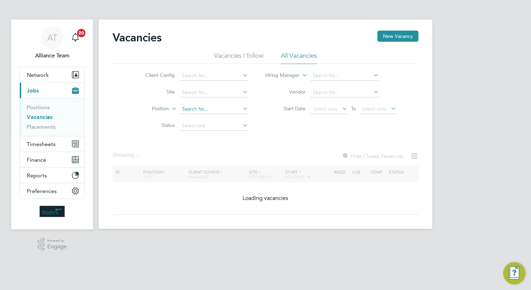
click at [214, 108] on input at bounding box center [214, 109] width 68 height 10
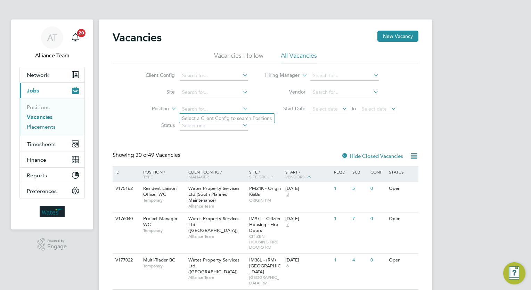
click at [50, 125] on link "Placements" at bounding box center [41, 126] width 29 height 7
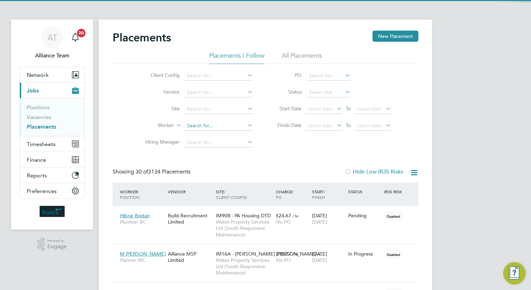
click at [214, 126] on input at bounding box center [219, 126] width 68 height 10
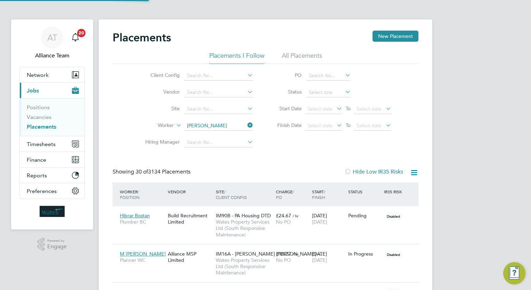
click at [217, 134] on li "David Alvis" at bounding box center [229, 134] width 88 height 9
type input "[PERSON_NAME]"
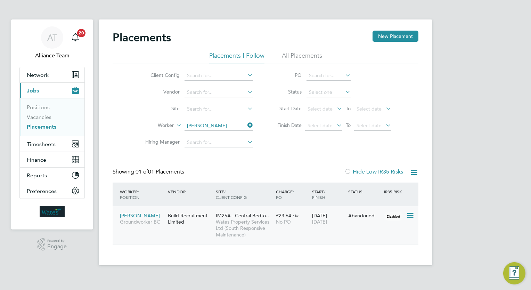
click at [413, 215] on icon at bounding box center [409, 215] width 7 height 8
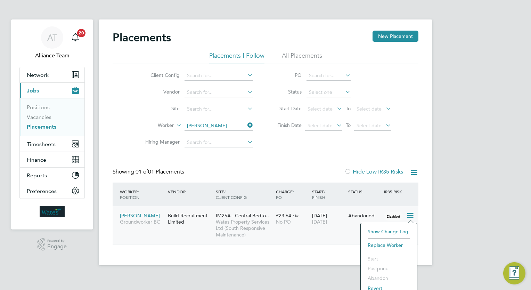
click at [374, 285] on li "Revert" at bounding box center [388, 288] width 49 height 10
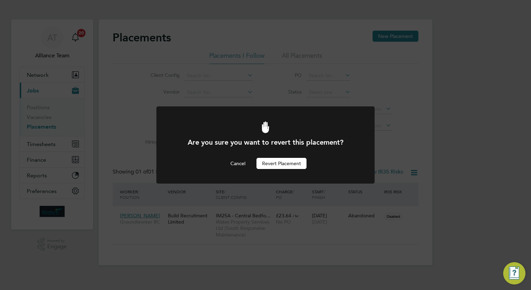
click at [286, 160] on button "Revert Placement" at bounding box center [282, 163] width 50 height 11
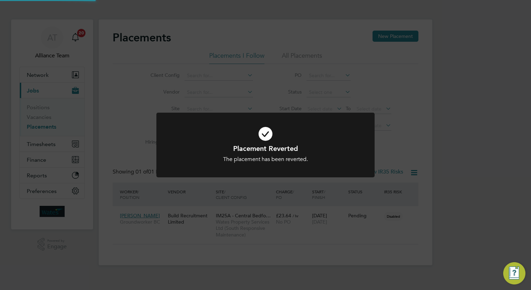
click at [395, 229] on div "Placement Reverted The placement has been reverted. Cancel Okay" at bounding box center [265, 145] width 531 height 290
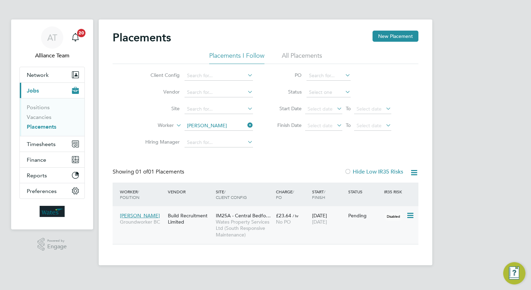
click at [413, 211] on icon at bounding box center [409, 215] width 7 height 8
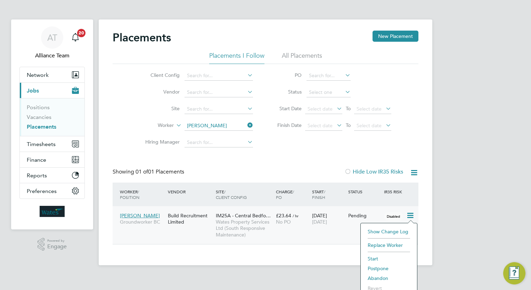
click at [380, 280] on li "Abandon" at bounding box center [388, 278] width 49 height 10
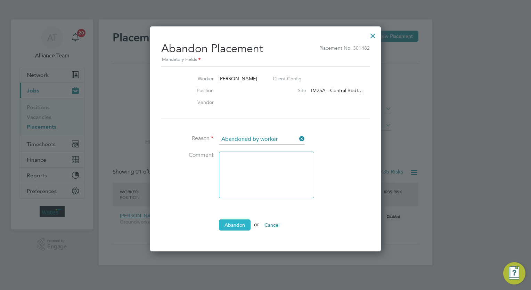
click at [242, 222] on button "Abandon" at bounding box center [235, 224] width 32 height 11
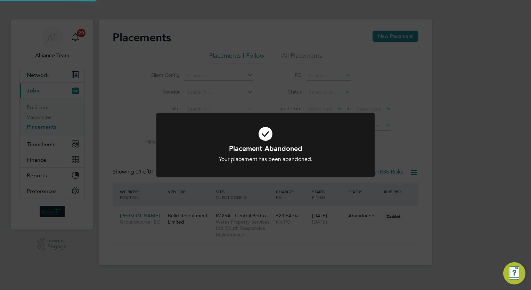
click at [455, 216] on div "Placement Abandoned Your placement has been abandoned. Cancel Okay" at bounding box center [265, 145] width 531 height 290
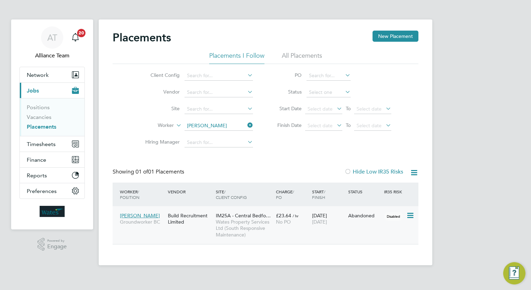
click at [410, 215] on icon at bounding box center [409, 215] width 7 height 8
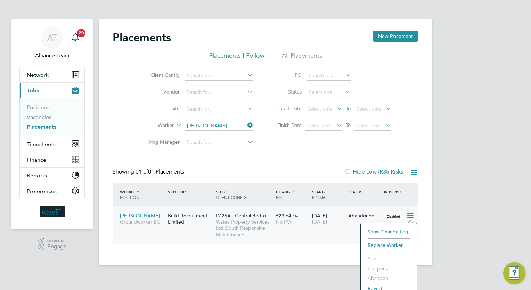
click at [389, 242] on li "Replace Worker" at bounding box center [388, 245] width 49 height 10
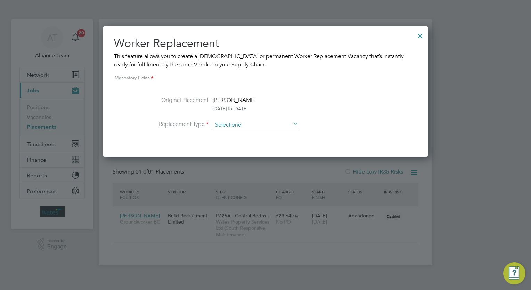
click at [240, 123] on input at bounding box center [256, 125] width 86 height 10
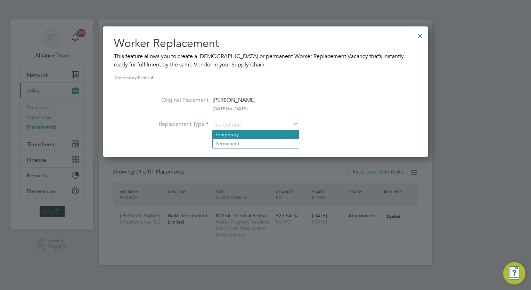
click at [245, 135] on li "Temporary" at bounding box center [256, 134] width 86 height 9
type input "Temporary"
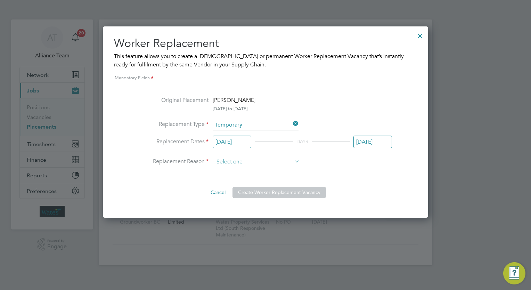
click at [243, 162] on input at bounding box center [257, 162] width 86 height 10
click at [246, 188] on li "Vacant Role" at bounding box center [257, 189] width 86 height 9
type input "Vacant Role"
click at [231, 141] on input "[DATE]" at bounding box center [232, 142] width 39 height 13
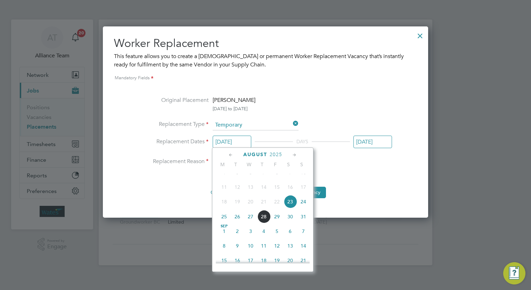
click at [262, 252] on span "11" at bounding box center [263, 245] width 13 height 13
type input "[DATE]"
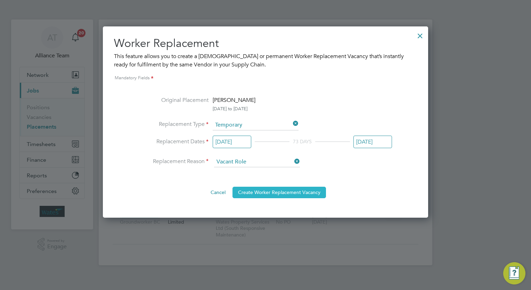
click at [293, 193] on button "Create Worker Replacement Vacancy" at bounding box center [280, 192] width 94 height 11
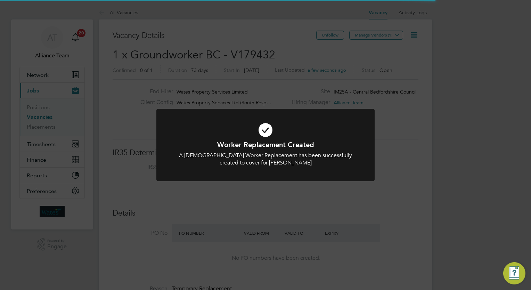
click at [473, 149] on div "Worker Replacement Created A Temporary Worker Replacement has been successfully…" at bounding box center [265, 145] width 531 height 290
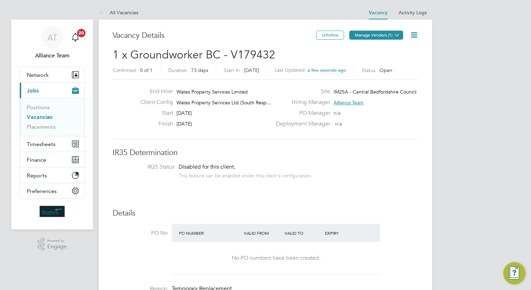
click at [363, 37] on button "Manage Vendors (1)" at bounding box center [376, 35] width 54 height 9
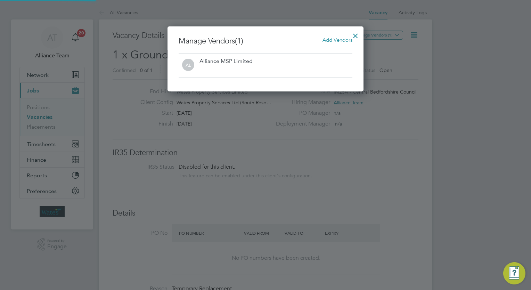
click at [340, 43] on div "Add Vendors" at bounding box center [338, 40] width 30 height 8
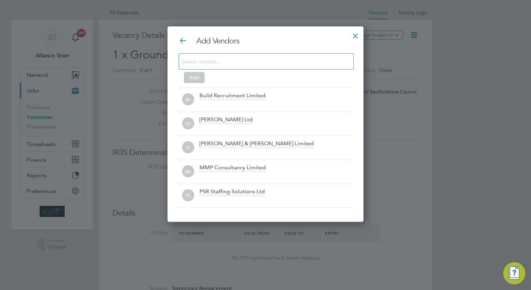
click at [272, 87] on div "Add Vendors Add BL Build Recruitment Limited DL Daniel Owen Ltd FL Fawkes & Ree…" at bounding box center [266, 122] width 174 height 172
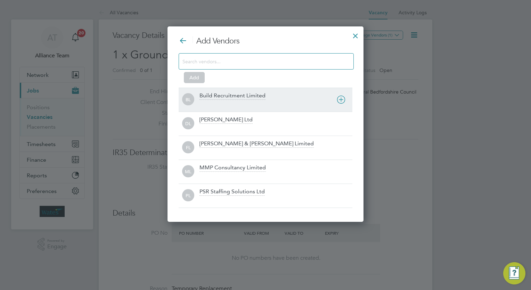
click at [266, 91] on div "BL Build Recruitment Limited" at bounding box center [266, 100] width 174 height 24
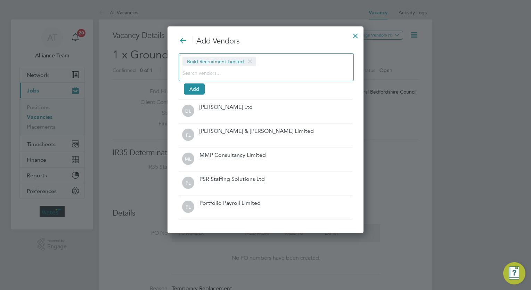
click at [243, 72] on input at bounding box center [260, 72] width 156 height 9
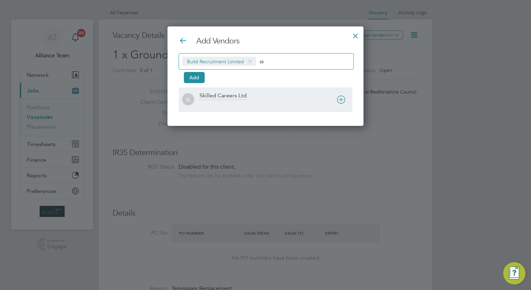
type input "sk"
click at [227, 111] on div "SL Skilled Careers Ltd" at bounding box center [266, 100] width 174 height 24
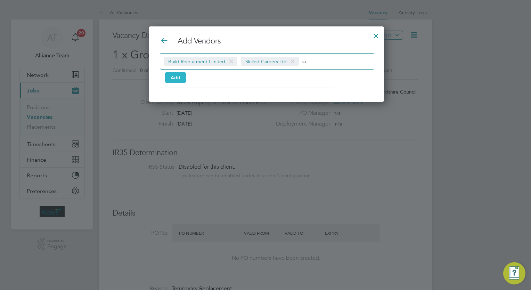
click at [179, 77] on button "Add" at bounding box center [175, 77] width 21 height 11
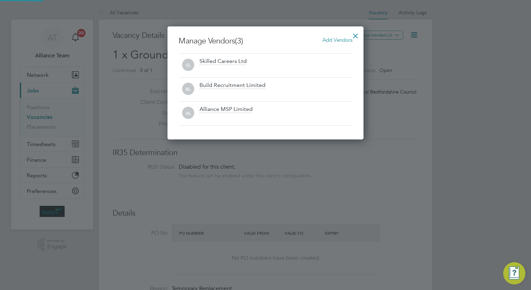
click at [355, 36] on div at bounding box center [355, 34] width 13 height 13
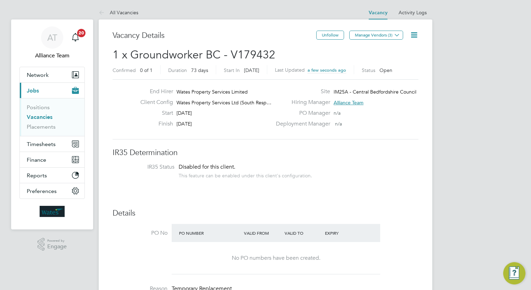
click at [411, 35] on icon at bounding box center [414, 35] width 9 height 9
click at [397, 79] on li "Followers" at bounding box center [397, 75] width 40 height 10
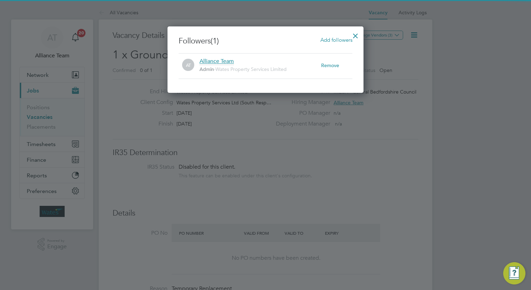
click at [324, 40] on span "Add followers" at bounding box center [337, 39] width 32 height 7
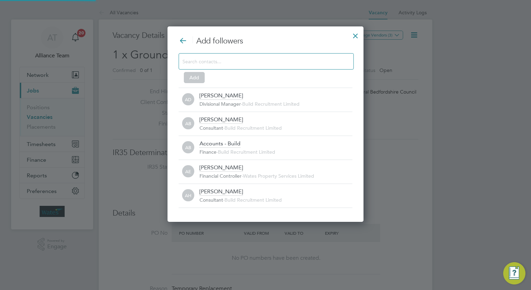
click at [235, 58] on input at bounding box center [260, 61] width 156 height 9
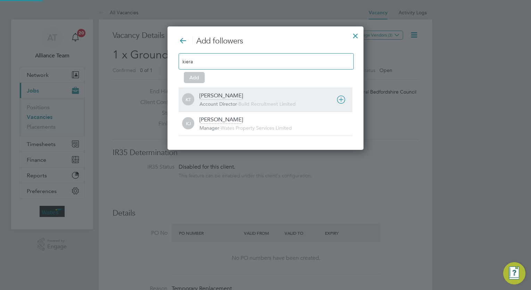
type input "kiera"
click at [220, 95] on div "Kiera Troutt" at bounding box center [221, 96] width 43 height 8
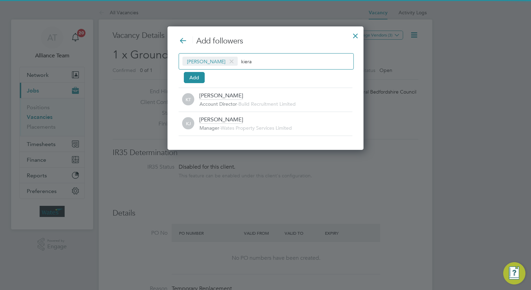
click at [260, 59] on input "kiera" at bounding box center [262, 61] width 43 height 9
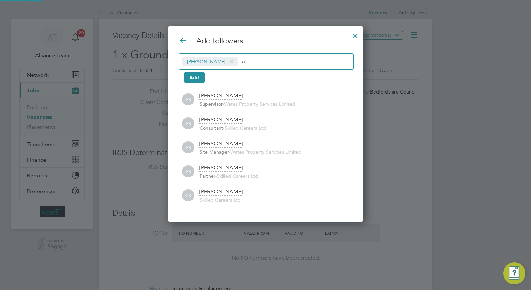
type input "k"
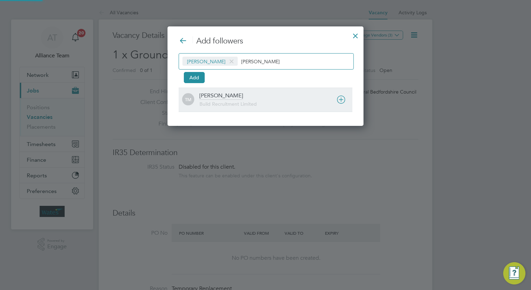
type input "tom morg"
click at [248, 101] on span "Build Recruitment Limited" at bounding box center [228, 104] width 57 height 6
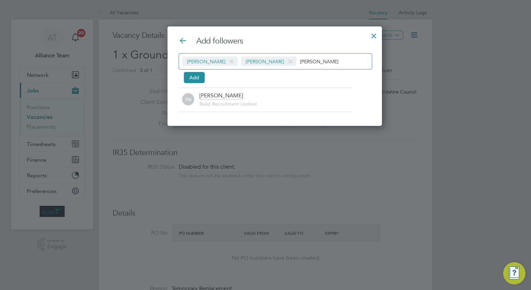
click at [322, 59] on div "Kiera Troutt Tom Morgan tom morg" at bounding box center [276, 61] width 194 height 16
type input "t"
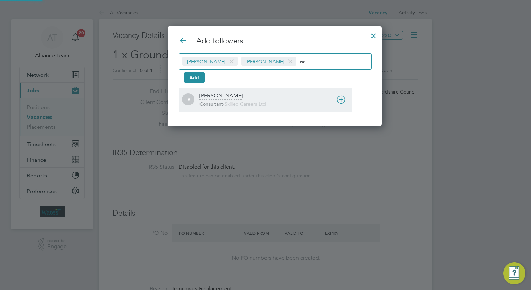
type input "isa"
click at [245, 103] on span "Skilled Careers Ltd" at bounding box center [245, 104] width 41 height 6
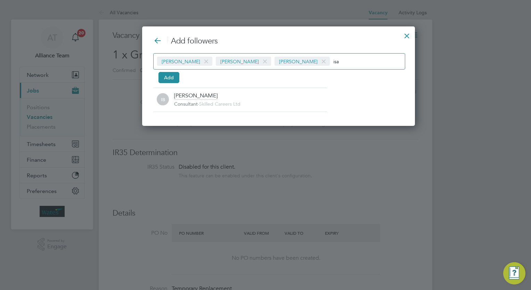
click at [356, 54] on div "Kiera Troutt Tom Morgan Isabelle Blackhall isa" at bounding box center [279, 61] width 252 height 16
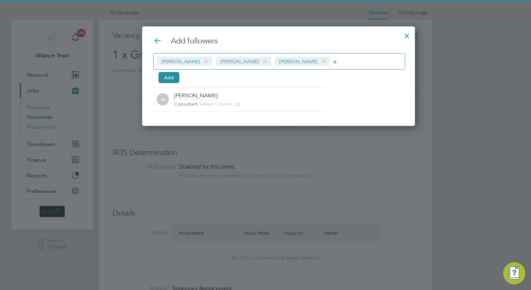
type input "i"
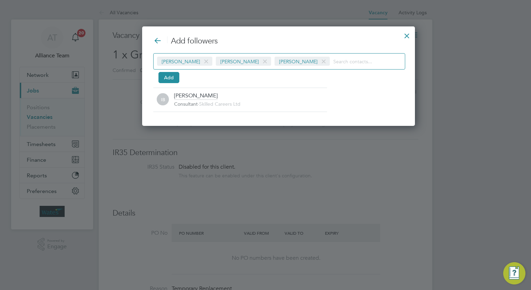
type input "o"
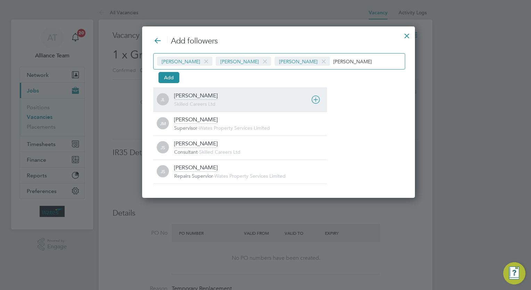
type input "joe"
click at [211, 102] on span "Skilled Careers Ltd" at bounding box center [194, 104] width 41 height 6
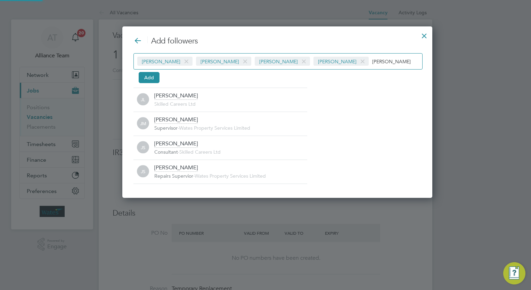
click at [372, 60] on input "joe" at bounding box center [393, 61] width 43 height 9
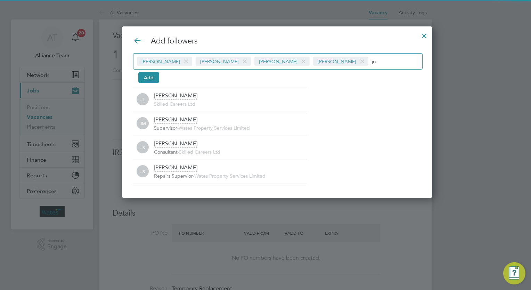
type input "j"
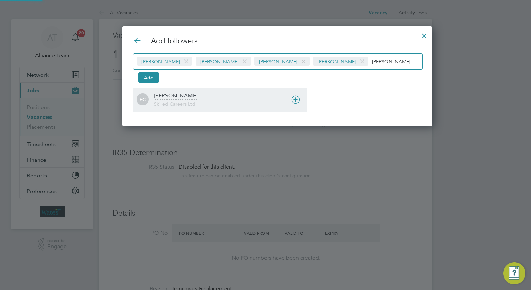
type input "ernie"
click at [202, 99] on div "Ernie Crowe Skilled Careers Ltd" at bounding box center [230, 99] width 153 height 15
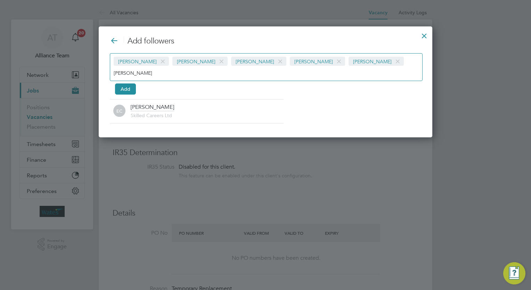
click at [135, 78] on div "Kiera Troutt Tom Morgan Isabelle Blackhall Joe Laws Ernie Crowe ernie Add" at bounding box center [265, 72] width 311 height 39
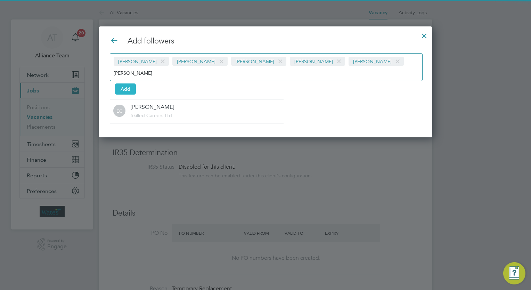
click at [125, 83] on button "Add" at bounding box center [125, 88] width 21 height 11
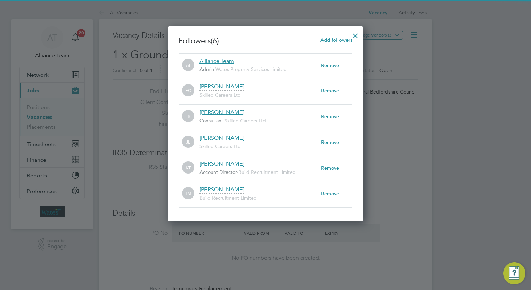
click at [360, 34] on div at bounding box center [355, 34] width 13 height 13
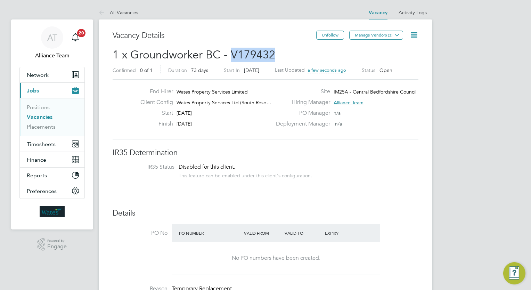
drag, startPoint x: 282, startPoint y: 60, endPoint x: 231, endPoint y: 57, distance: 51.6
click at [231, 57] on h2 "1 x Groundworker BC - V179432 Confirmed 0 of 1 Duration 73 days Start In in 14 …" at bounding box center [266, 62] width 306 height 29
copy span "V179432"
click at [38, 129] on link "Placements" at bounding box center [41, 126] width 29 height 7
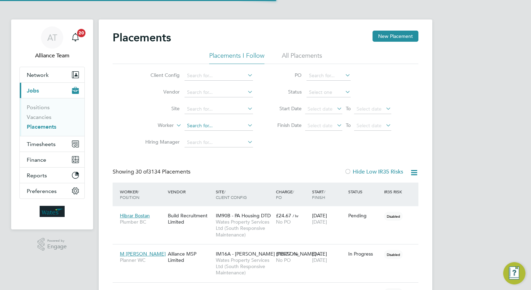
scroll to position [20, 48]
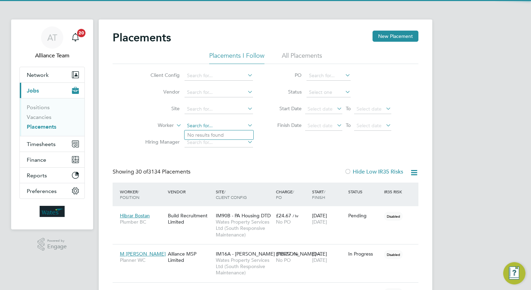
click at [208, 125] on input at bounding box center [219, 126] width 68 height 10
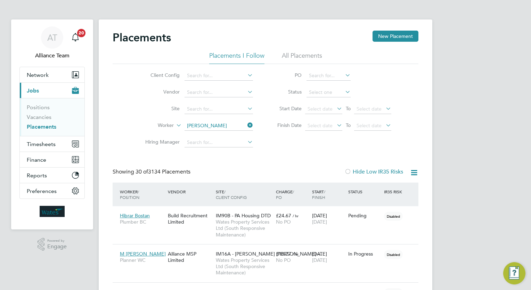
click at [222, 143] on li "Michael P arsons" at bounding box center [219, 144] width 69 height 9
type input "Michael Parsons"
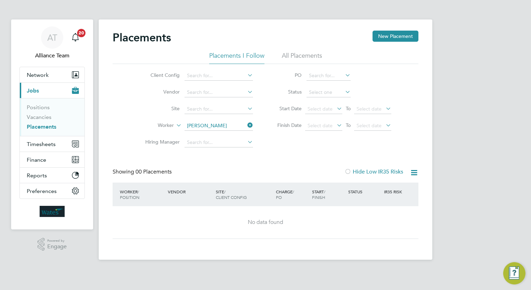
click at [46, 126] on link "Placements" at bounding box center [42, 126] width 30 height 7
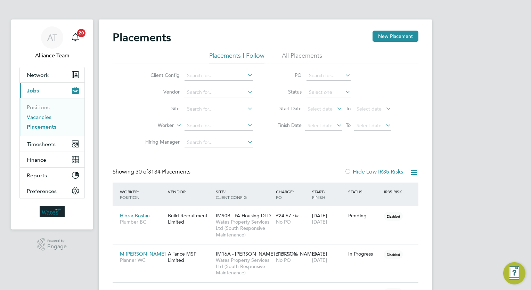
click at [43, 117] on link "Vacancies" at bounding box center [39, 117] width 25 height 7
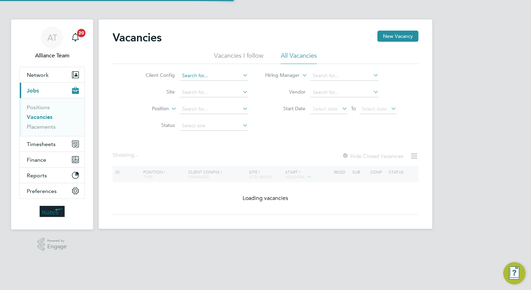
click at [221, 74] on input at bounding box center [214, 76] width 68 height 10
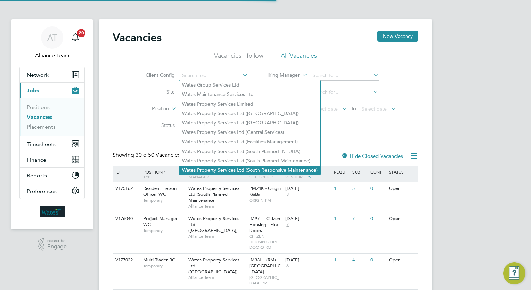
click at [269, 168] on li "Wates Property Services Ltd (South Responsive Maintenance)" at bounding box center [249, 169] width 141 height 9
type input "Wates Property Services Ltd (South Responsive Maintenance)"
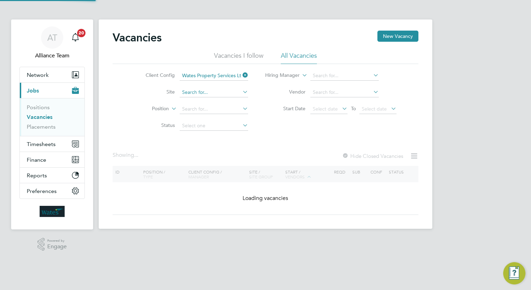
click at [194, 92] on input at bounding box center [214, 93] width 68 height 10
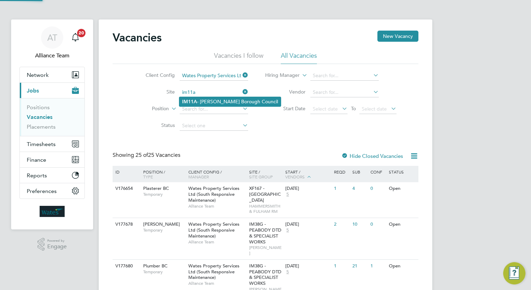
click at [208, 105] on li "IM11A - Crawley Borough Council" at bounding box center [230, 101] width 102 height 9
type input "IM11A - Crawley Borough Council"
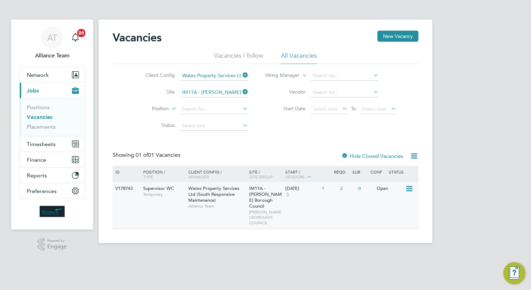
click at [316, 207] on div "V178743 Supervisor WC Temporary Wates Property Services Ltd (South Responsive M…" at bounding box center [266, 205] width 306 height 47
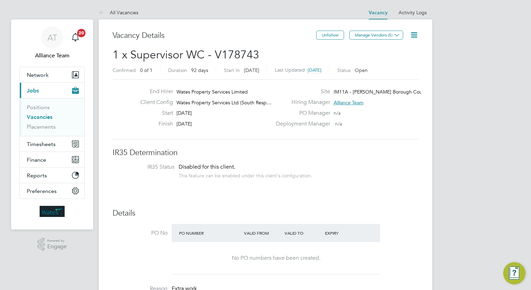
click at [41, 120] on li "Vacancies" at bounding box center [53, 119] width 52 height 10
click at [41, 120] on link "Vacancies" at bounding box center [40, 117] width 26 height 7
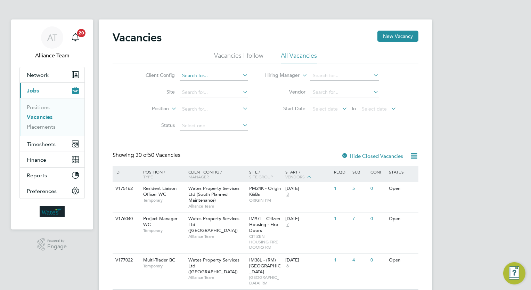
click at [205, 76] on input at bounding box center [214, 76] width 68 height 10
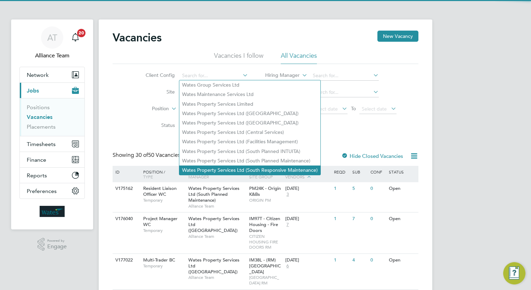
click at [282, 167] on li "Wates Property Services Ltd (South Responsive Maintenance)" at bounding box center [249, 169] width 141 height 9
type input "Wates Property Services Ltd (South Responsive Maintenance)"
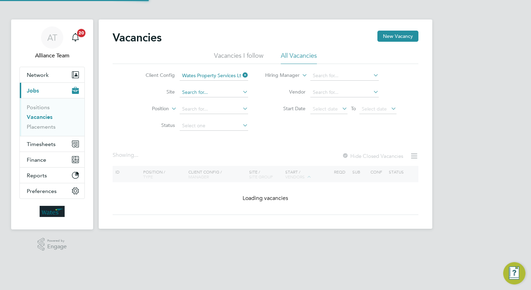
click at [213, 94] on input at bounding box center [214, 93] width 68 height 10
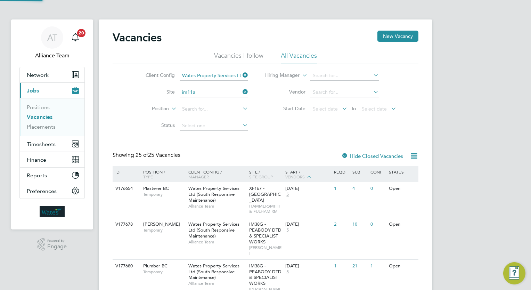
click at [219, 101] on li "IM11A - [PERSON_NAME] Borough Council" at bounding box center [230, 101] width 102 height 9
type input "IM11A - [PERSON_NAME] Borough Council"
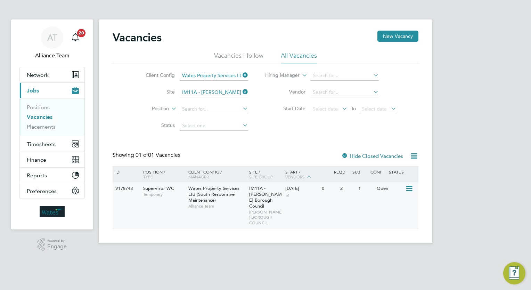
click at [412, 189] on icon at bounding box center [408, 189] width 7 height 8
click at [390, 223] on li "Update Status" at bounding box center [392, 224] width 40 height 10
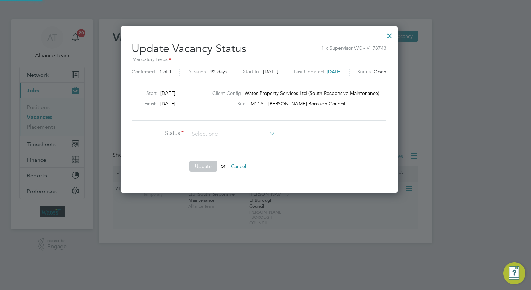
scroll to position [165, 290]
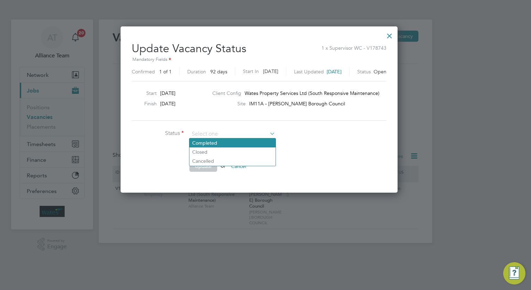
click at [221, 143] on li "Completed" at bounding box center [232, 142] width 86 height 9
type input "Completed"
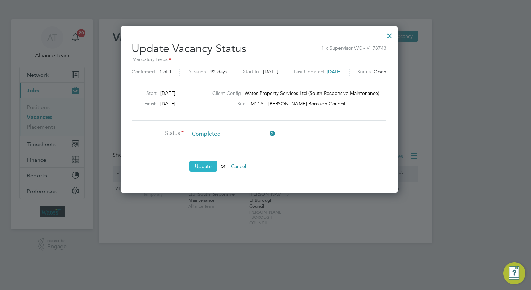
click at [203, 165] on button "Update" at bounding box center [203, 166] width 28 height 11
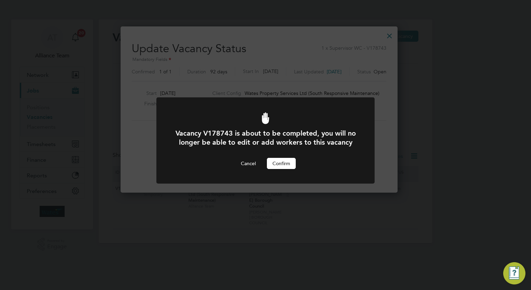
click at [285, 169] on button "Confirm" at bounding box center [281, 163] width 29 height 11
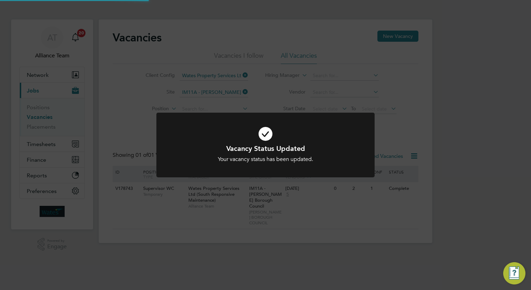
click at [473, 148] on div "Vacancy Status Updated Your vacancy status has been updated. Cancel Okay" at bounding box center [265, 145] width 531 height 290
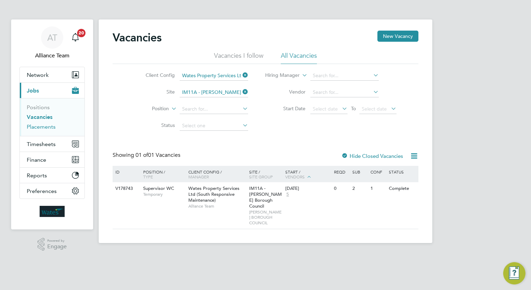
click at [36, 128] on link "Placements" at bounding box center [41, 126] width 29 height 7
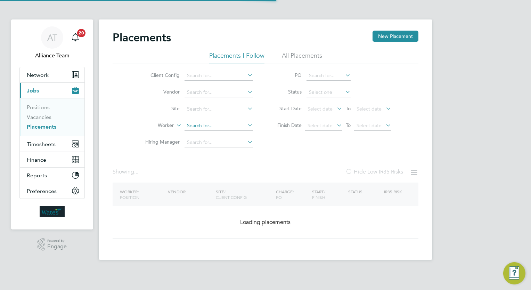
click at [211, 127] on input at bounding box center [219, 126] width 68 height 10
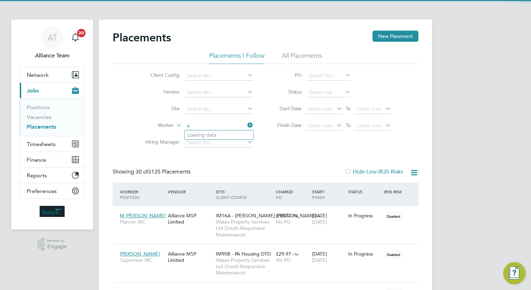
scroll to position [20, 48]
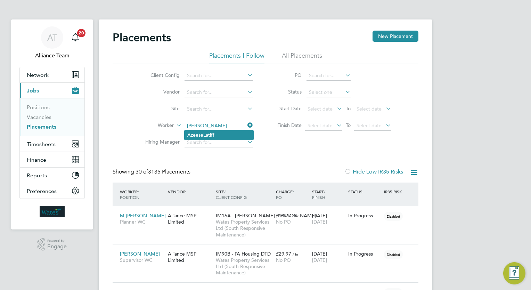
click at [229, 132] on li "Azeese L atiff" at bounding box center [219, 134] width 69 height 9
type input "Azeese Latiff"
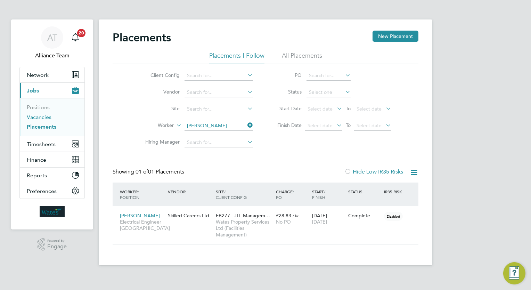
click at [41, 119] on link "Vacancies" at bounding box center [39, 117] width 25 height 7
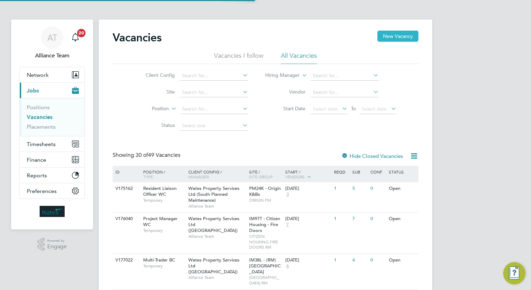
click at [409, 35] on button "New Vacancy" at bounding box center [398, 36] width 41 height 11
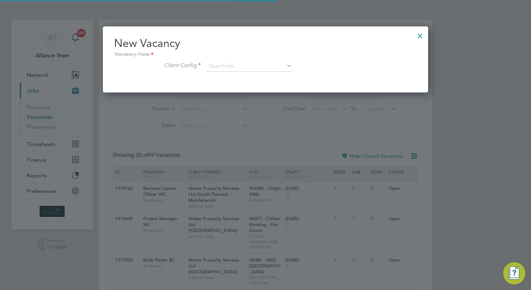
scroll to position [66, 326]
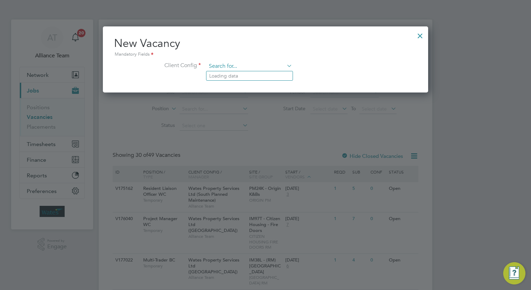
click at [256, 64] on input at bounding box center [249, 66] width 86 height 10
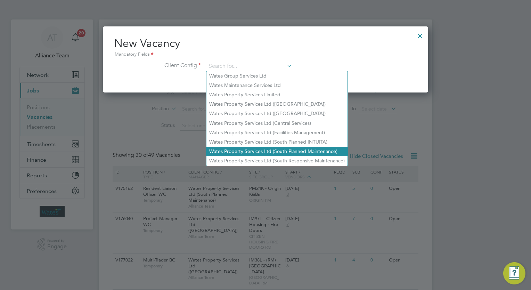
click at [300, 155] on li "Wates Property Services Ltd (South Planned Maintenance)" at bounding box center [276, 151] width 141 height 9
type input "Wates Property Services Ltd (South Planned Maintenance)"
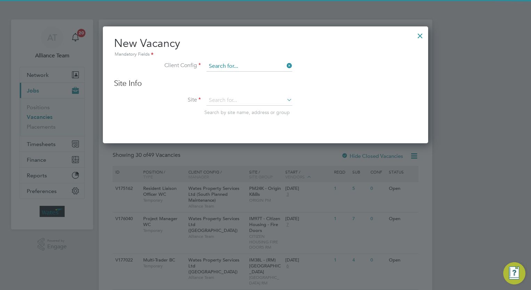
click at [253, 64] on input at bounding box center [249, 66] width 86 height 10
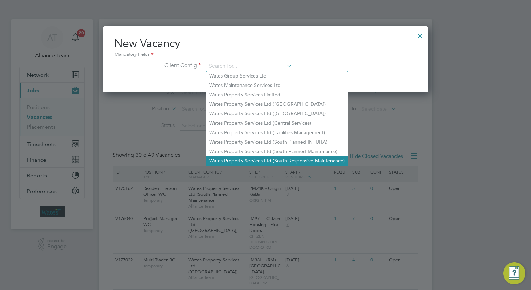
click at [277, 161] on li "Wates Property Services Ltd (South Responsive Maintenance)" at bounding box center [276, 160] width 141 height 9
type input "Wates Property Services Ltd (South Responsive Maintenance)"
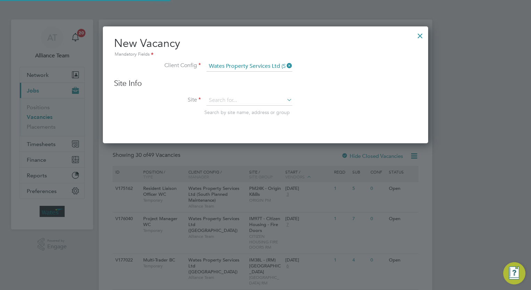
scroll to position [117, 326]
click at [360, 106] on li "Site Search by site name, address or group" at bounding box center [265, 112] width 303 height 34
click at [251, 98] on input at bounding box center [249, 100] width 86 height 10
click at [286, 165] on li "IM16V - Notting Hill Damp & Mould" at bounding box center [316, 164] width 220 height 9
type input "IM16V - Notting Hill Damp & Mould"
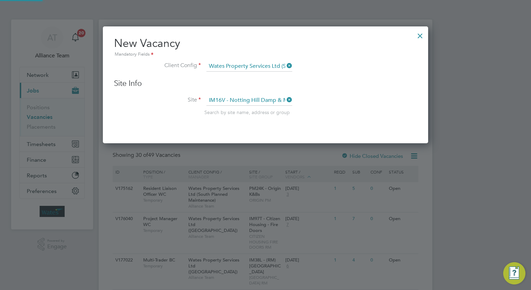
scroll to position [289, 326]
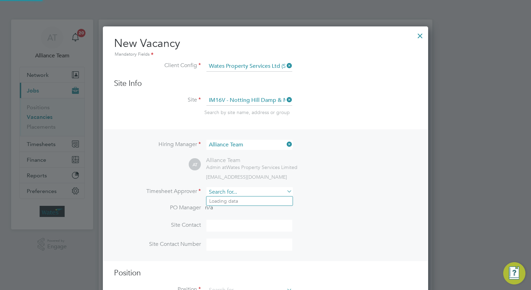
click at [231, 189] on input at bounding box center [249, 192] width 86 height 10
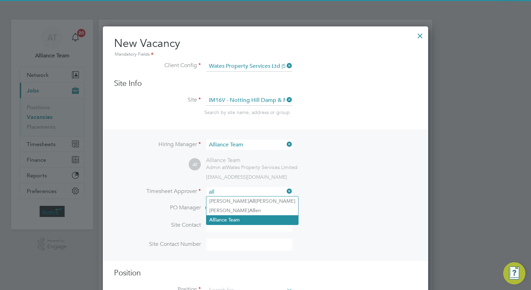
click at [242, 216] on li "All iance Team" at bounding box center [252, 219] width 92 height 9
type input "Alliance Team"
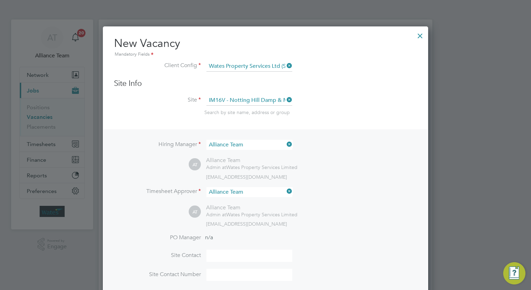
scroll to position [319, 326]
click at [319, 213] on div "AT Alliance Team Admin at Wates Property Services Limited wates@alliance-msp.co…" at bounding box center [303, 215] width 228 height 23
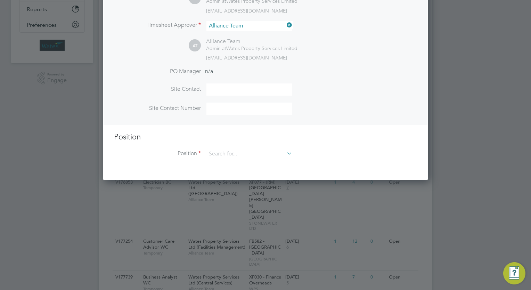
scroll to position [167, 0]
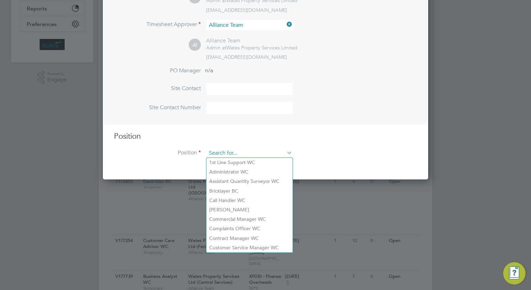
click at [257, 152] on input at bounding box center [249, 153] width 86 height 10
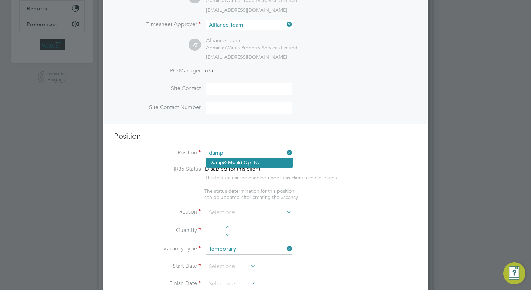
click at [250, 159] on li "Damp & Mould Op BC" at bounding box center [249, 162] width 86 height 9
type input "Damp & Mould Op BC"
type textarea "There are no qualifications for this other than having been rained in the corre…"
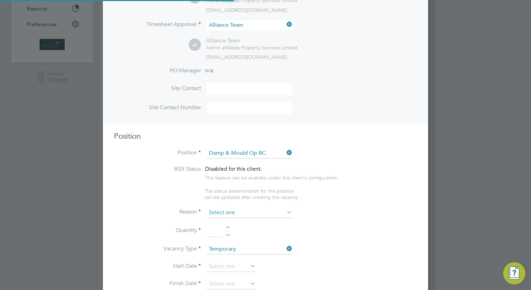
scroll to position [21, 36]
click at [245, 212] on input at bounding box center [249, 213] width 86 height 10
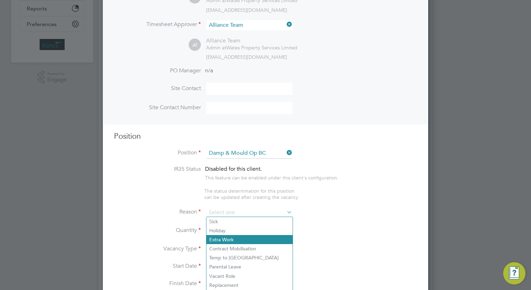
click at [239, 235] on li "Extra Work" at bounding box center [249, 239] width 86 height 9
type input "Extra Work"
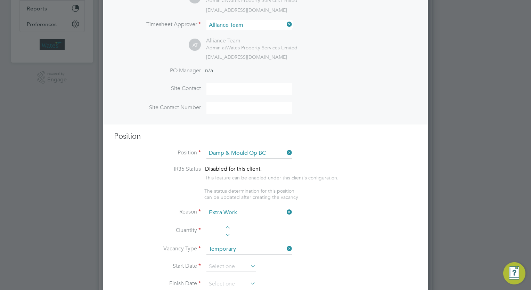
click at [227, 226] on div at bounding box center [228, 228] width 6 height 5
type input "1"
click at [357, 227] on li "Quantity 1" at bounding box center [265, 234] width 303 height 19
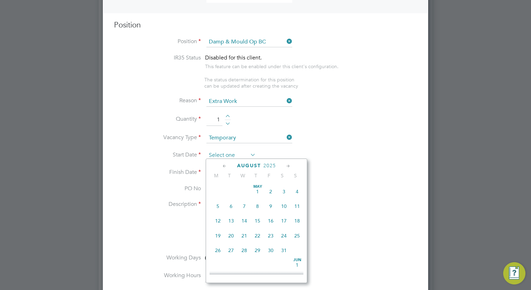
scroll to position [272, 0]
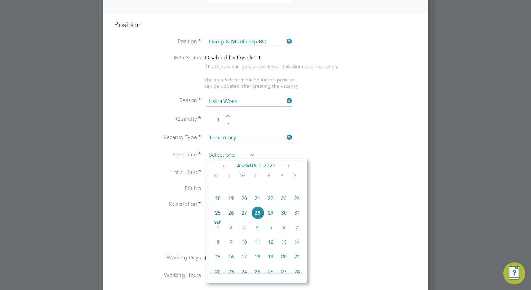
click at [230, 151] on input at bounding box center [230, 155] width 49 height 10
click at [220, 247] on span "8" at bounding box center [217, 241] width 13 height 13
type input "08 Sep 2025"
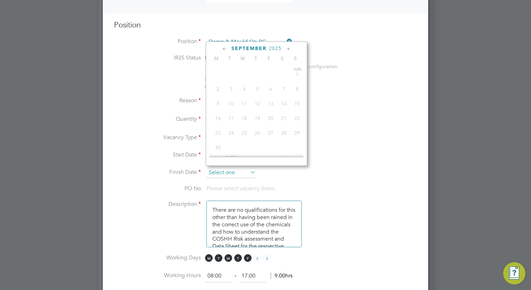
scroll to position [227, 0]
click at [230, 168] on input at bounding box center [230, 173] width 49 height 10
click at [287, 47] on icon at bounding box center [288, 49] width 7 height 8
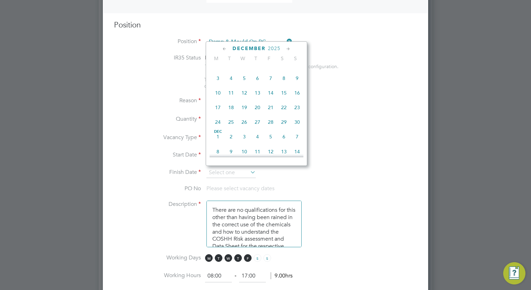
scroll to position [468, 0]
click at [222, 83] on span "8" at bounding box center [217, 76] width 13 height 13
type input "08 Dec 2025"
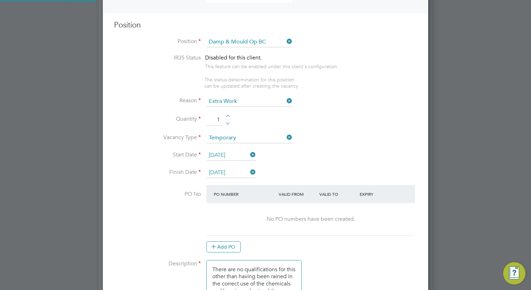
scroll to position [1125, 326]
click at [340, 152] on li "Start Date 08 Sep 2025" at bounding box center [265, 158] width 303 height 17
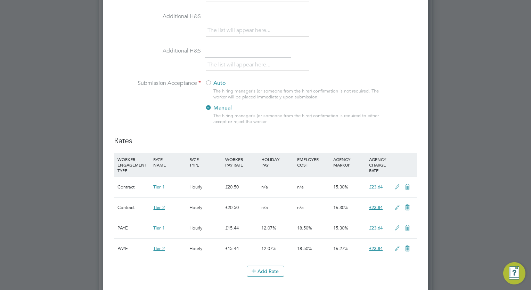
click at [206, 87] on div at bounding box center [208, 83] width 7 height 7
click at [170, 121] on li "Submission Acceptance Auto The hiring manager's (or someone from the hirer) con…" at bounding box center [265, 108] width 303 height 56
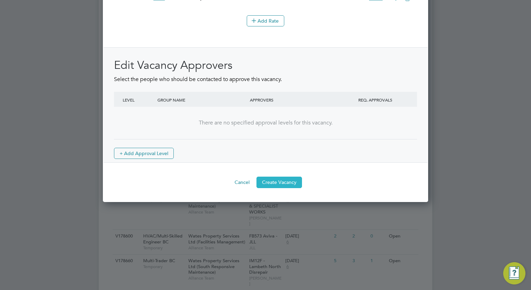
click at [295, 186] on button "Create Vacancy" at bounding box center [280, 182] width 46 height 11
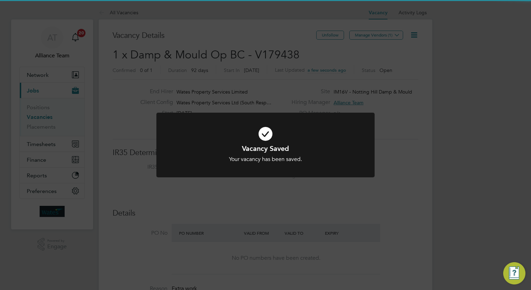
click at [467, 186] on div "Vacancy Saved Your vacancy has been saved. Cancel Okay" at bounding box center [265, 145] width 531 height 290
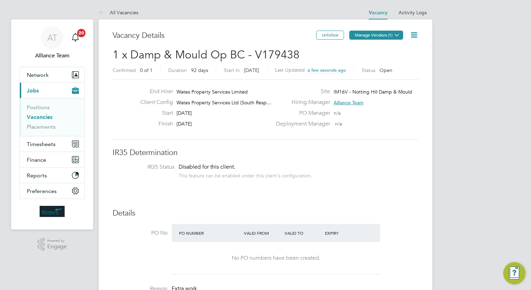
click at [387, 37] on button "Manage Vendors (1)" at bounding box center [376, 35] width 54 height 9
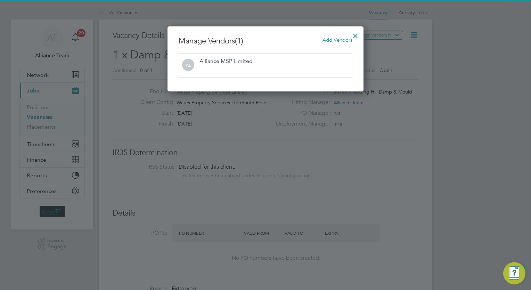
click at [327, 39] on span "Add Vendors" at bounding box center [338, 39] width 30 height 7
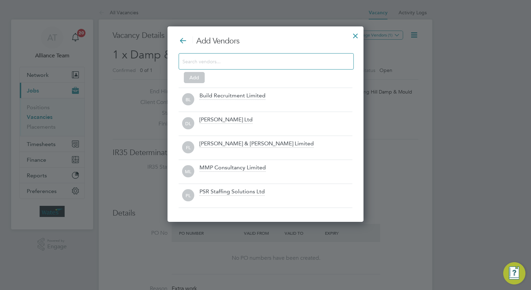
click at [249, 59] on input at bounding box center [260, 61] width 156 height 9
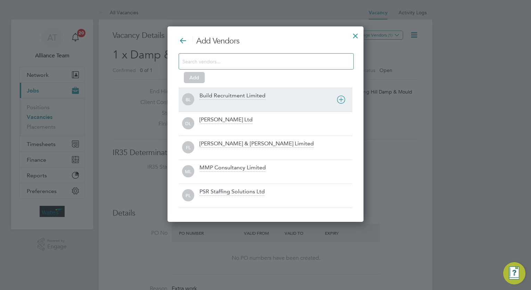
click at [233, 105] on div at bounding box center [276, 104] width 153 height 7
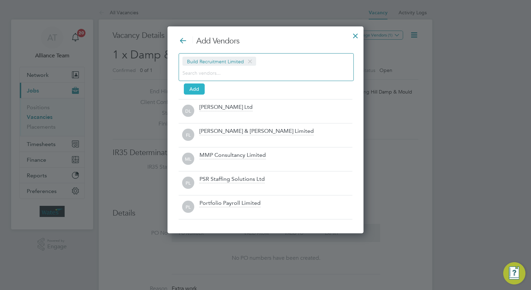
click at [195, 84] on button "Add" at bounding box center [194, 88] width 21 height 11
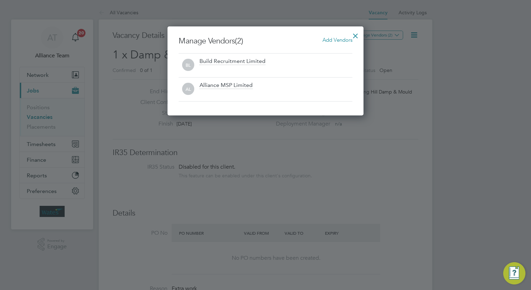
click at [356, 35] on div at bounding box center [355, 34] width 13 height 13
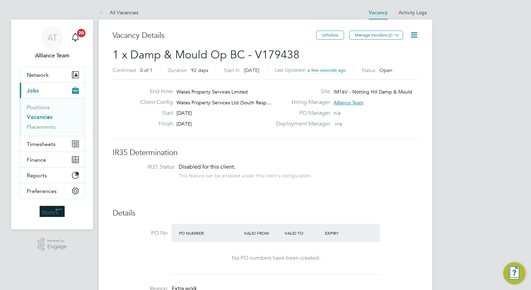
click at [416, 34] on icon at bounding box center [414, 35] width 9 height 9
click at [390, 76] on li "Followers" at bounding box center [397, 75] width 40 height 10
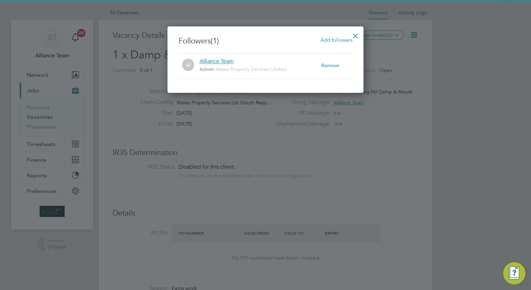
click at [331, 39] on span "Add followers" at bounding box center [337, 39] width 32 height 7
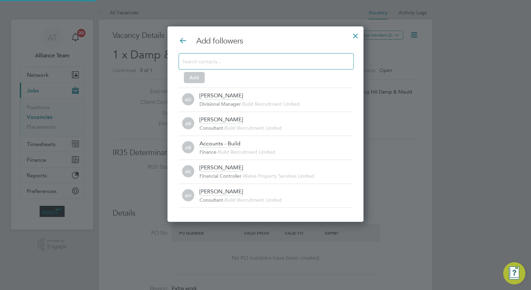
click at [258, 52] on div "Add followers Add AD Aaron Dawson Divisional Manager - Build Recruitment Limite…" at bounding box center [266, 122] width 174 height 172
click at [245, 63] on input at bounding box center [260, 61] width 156 height 9
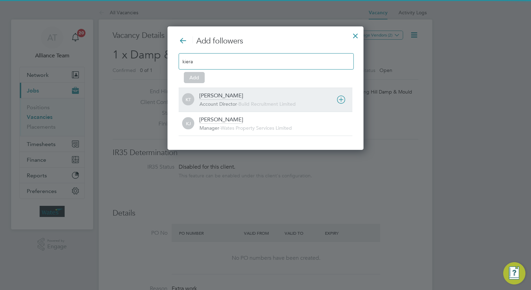
type input "kiera"
click at [219, 97] on div "Kiera Troutt" at bounding box center [221, 96] width 43 height 8
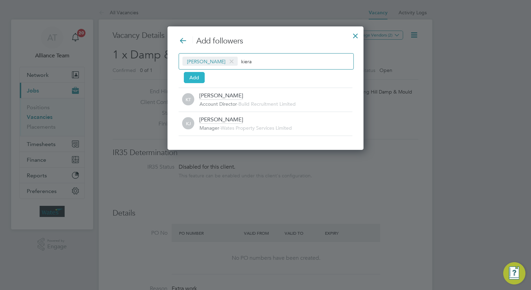
click at [190, 79] on button "Add" at bounding box center [194, 77] width 21 height 11
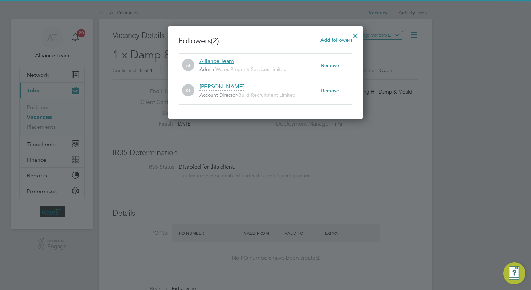
click at [357, 34] on div at bounding box center [355, 34] width 13 height 13
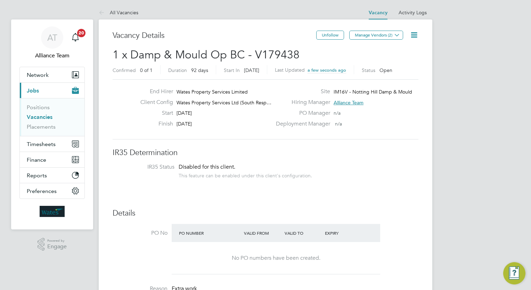
click at [409, 102] on div "Hiring Manager Alliance Team" at bounding box center [346, 104] width 149 height 11
click at [191, 56] on span "1 x Damp & Mould Op BC - V179438" at bounding box center [206, 55] width 187 height 14
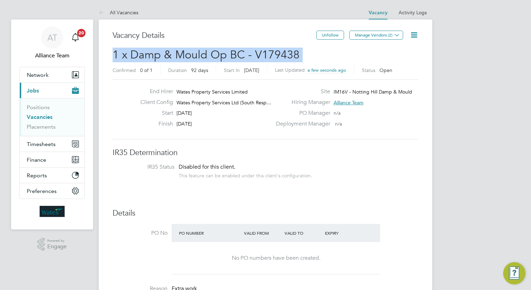
click at [191, 56] on span "1 x Damp & Mould Op BC - V179438" at bounding box center [206, 55] width 187 height 14
copy h2 "1 x Damp & Mould Op BC - V179438 Confirmed"
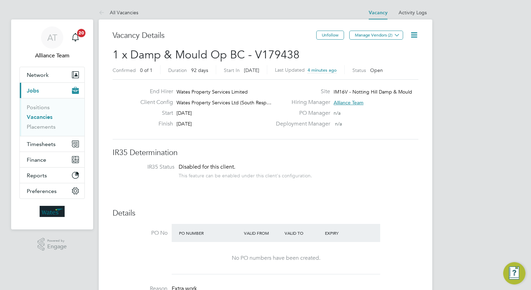
click at [43, 119] on link "Vacancies" at bounding box center [40, 117] width 26 height 7
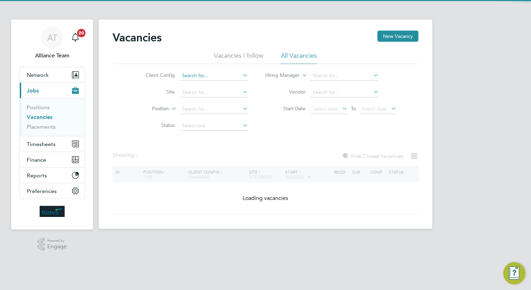
click at [218, 76] on input at bounding box center [214, 76] width 68 height 10
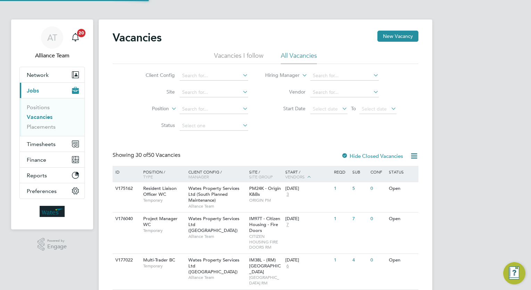
click at [275, 169] on li "Wates Property Services Ltd (South Responsive Maintenance)" at bounding box center [249, 169] width 141 height 9
type input "Wates Property Services Ltd (South Responsive Maintenance)"
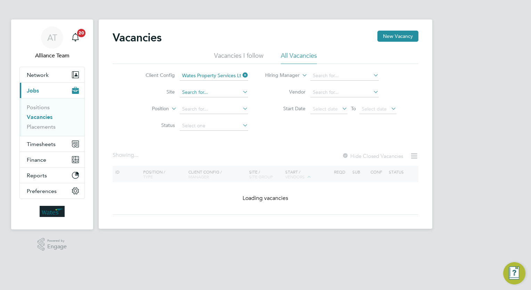
click at [194, 91] on input at bounding box center [214, 93] width 68 height 10
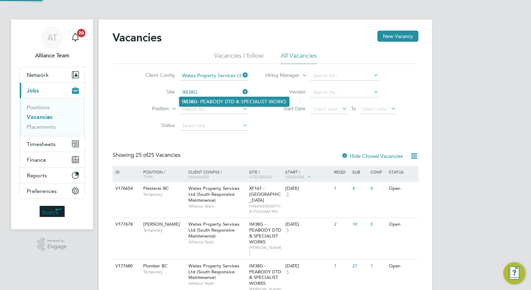
click at [219, 105] on li "IM38G - PEABODY DTD & SPECIALIST WORKS" at bounding box center [234, 101] width 110 height 9
type input "IM38G - PEABODY DTD & SPECIALIST WORKS"
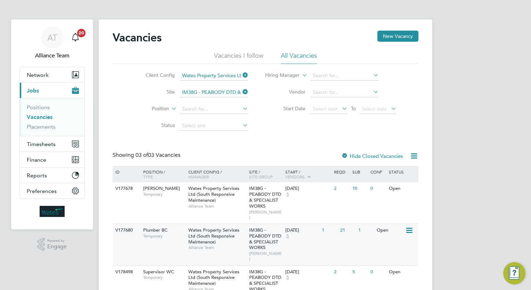
click at [301, 234] on div "14 Aug 2025 5" at bounding box center [302, 233] width 36 height 19
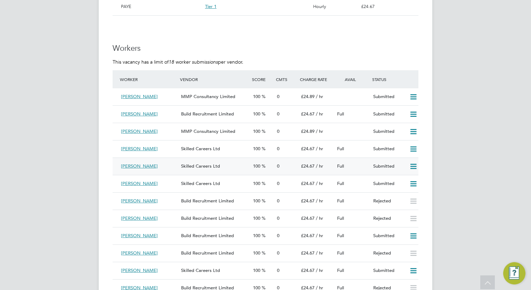
click at [413, 168] on icon at bounding box center [413, 167] width 9 height 6
click at [403, 180] on li "Offer" at bounding box center [404, 181] width 24 height 10
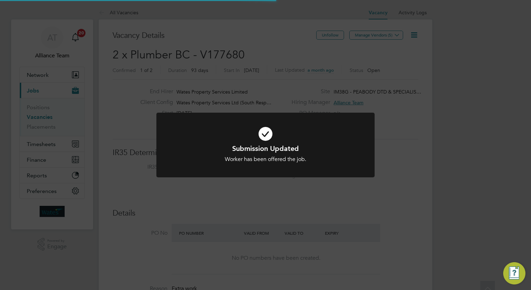
click at [471, 176] on div "Submission Updated Worker has been offered the job. Cancel Okay" at bounding box center [265, 145] width 531 height 290
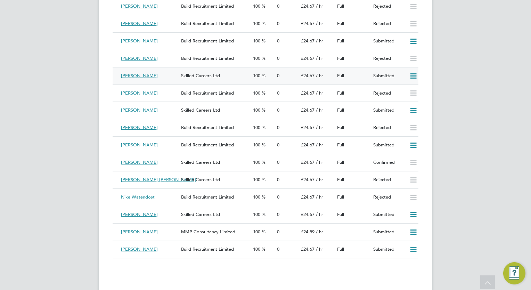
click at [414, 75] on icon at bounding box center [413, 76] width 9 height 6
click at [402, 88] on li "Offer" at bounding box center [404, 90] width 24 height 10
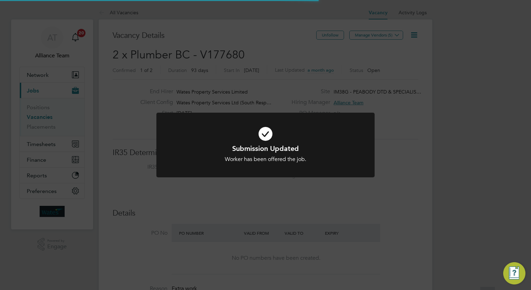
click at [471, 92] on div "Submission Updated Worker has been offered the job. Cancel Okay" at bounding box center [265, 145] width 531 height 290
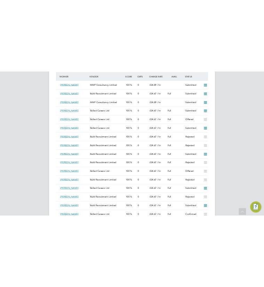
scroll to position [12, 58]
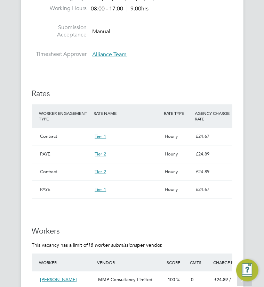
click at [32, 179] on div "Contract Tier 2 Hourly £24.89" at bounding box center [132, 171] width 200 height 17
